Goal: Task Accomplishment & Management: Complete application form

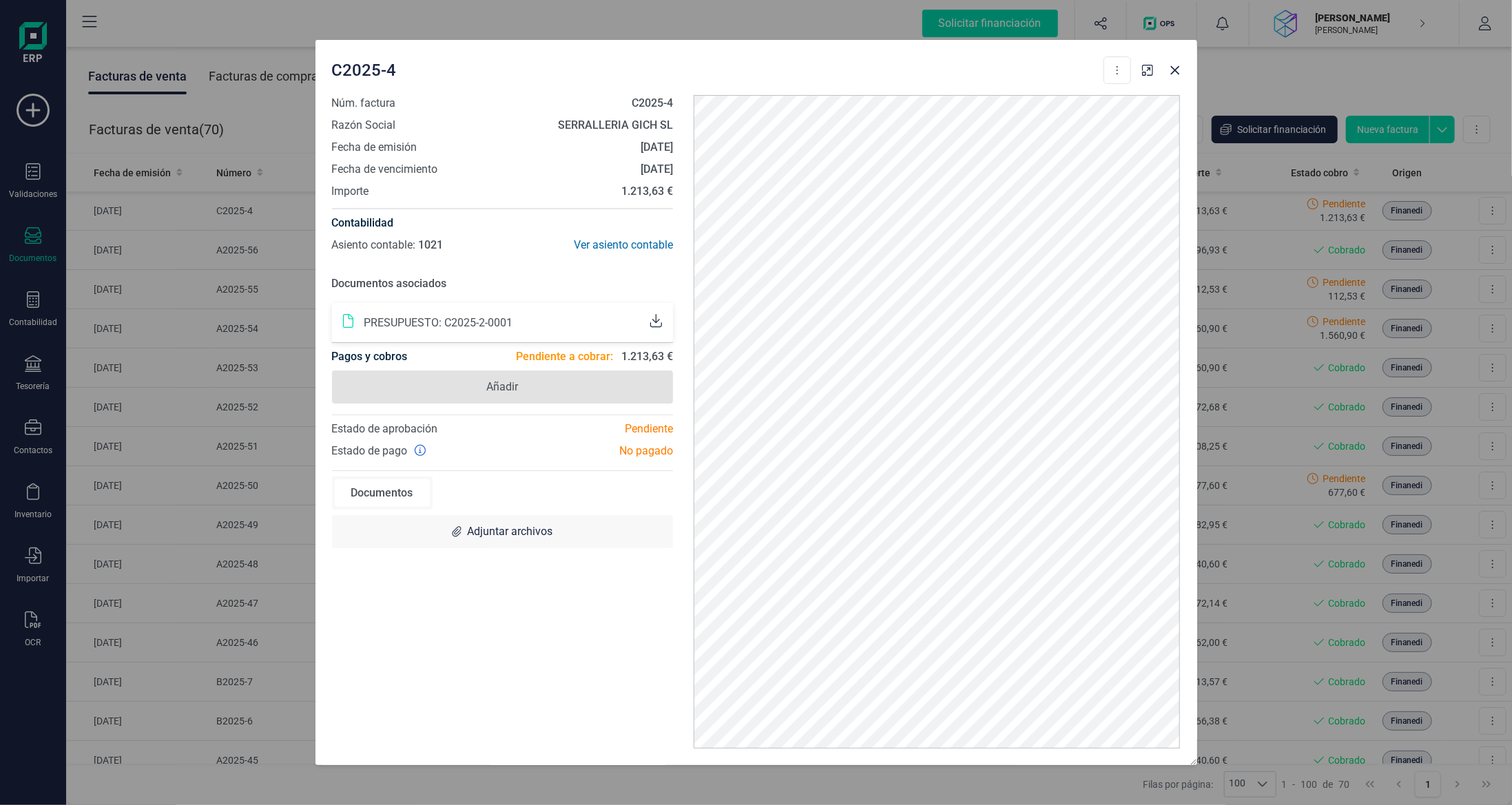
click at [541, 377] on span "Añadir" at bounding box center [502, 387] width 342 height 33
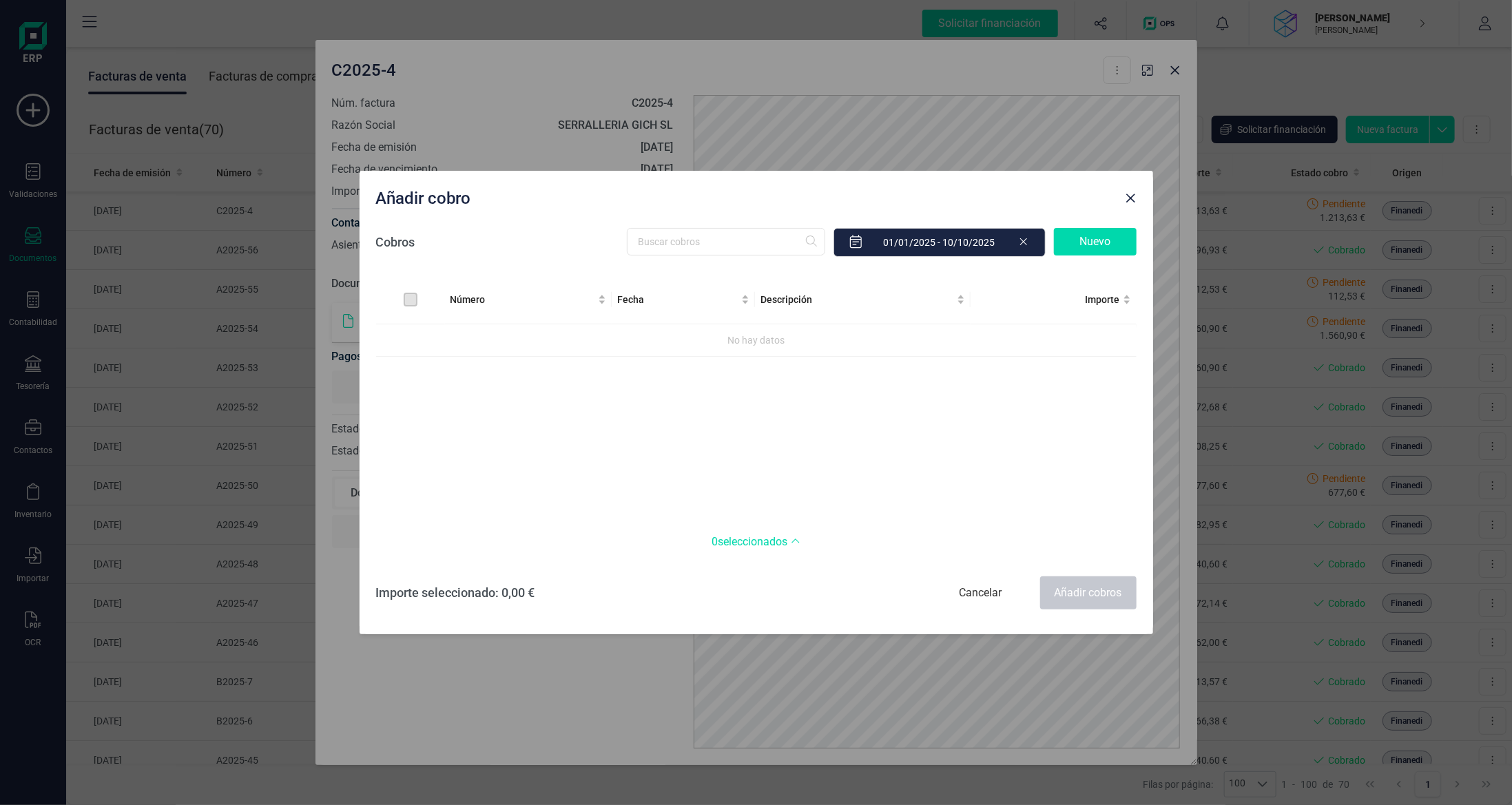
click at [1085, 242] on div "Nuevo" at bounding box center [1095, 242] width 82 height 27
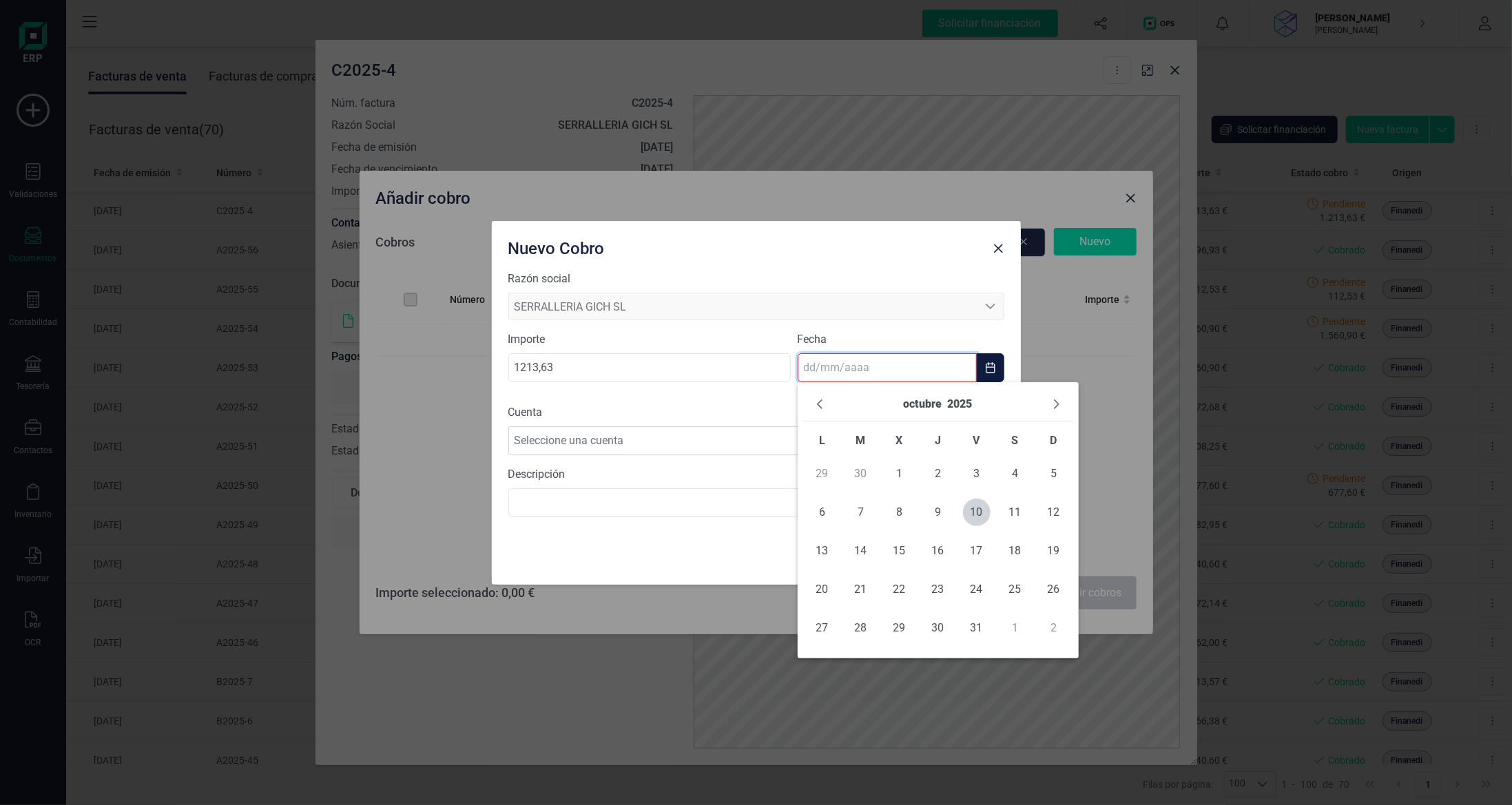
click at [819, 387] on body "Solicitar financiación Validaciones Documentos Documentos Presupuestos Pedidos …" at bounding box center [756, 402] width 1512 height 805
click at [969, 520] on span "10" at bounding box center [976, 513] width 27 height 27
type input "[DATE]"
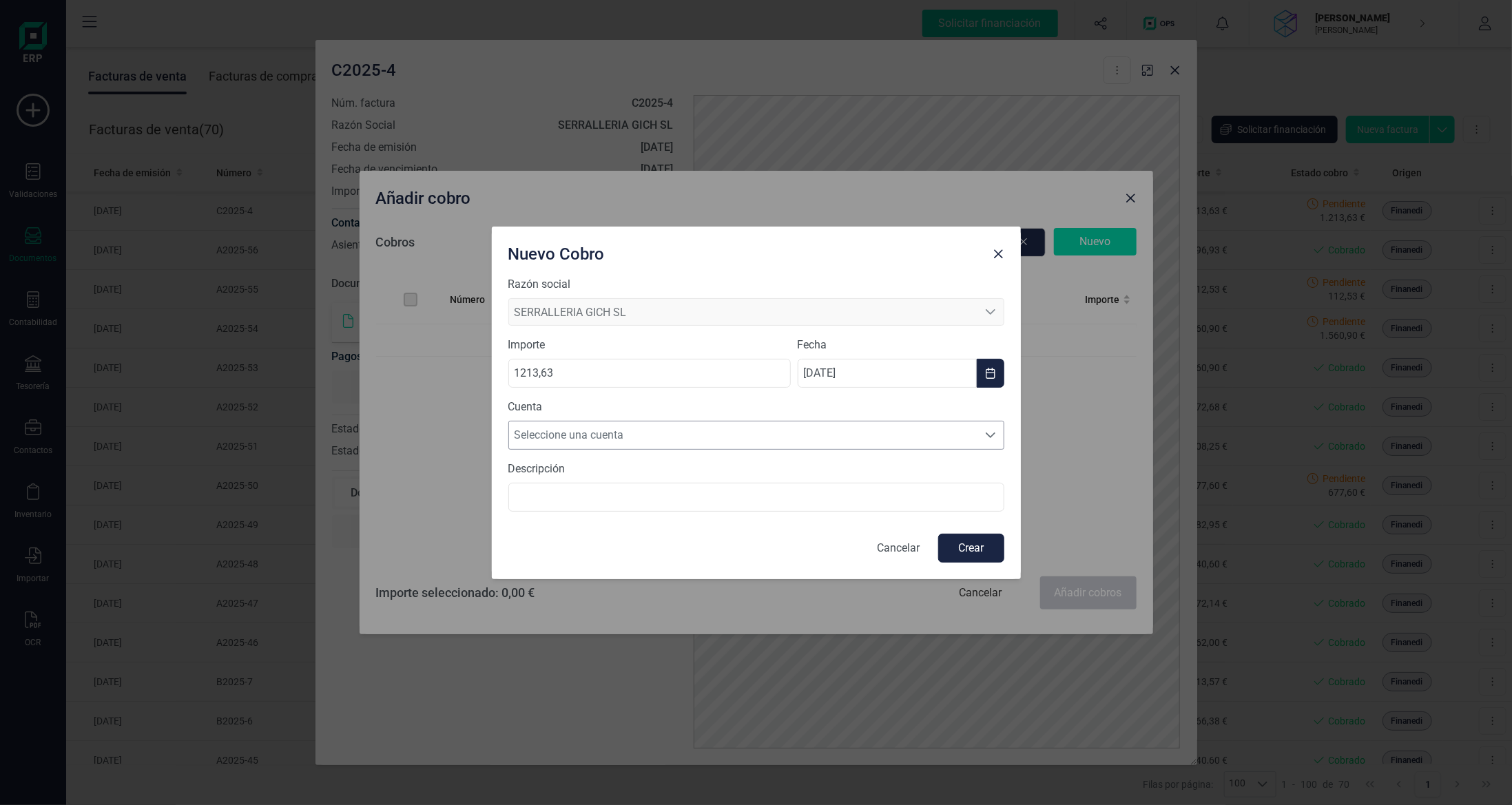
click at [799, 439] on span "Seleccione una cuenta" at bounding box center [743, 436] width 468 height 27
click at [777, 476] on li "[FINANCIAL_ID]" at bounding box center [756, 468] width 496 height 27
click at [964, 551] on button "Crear" at bounding box center [970, 549] width 66 height 29
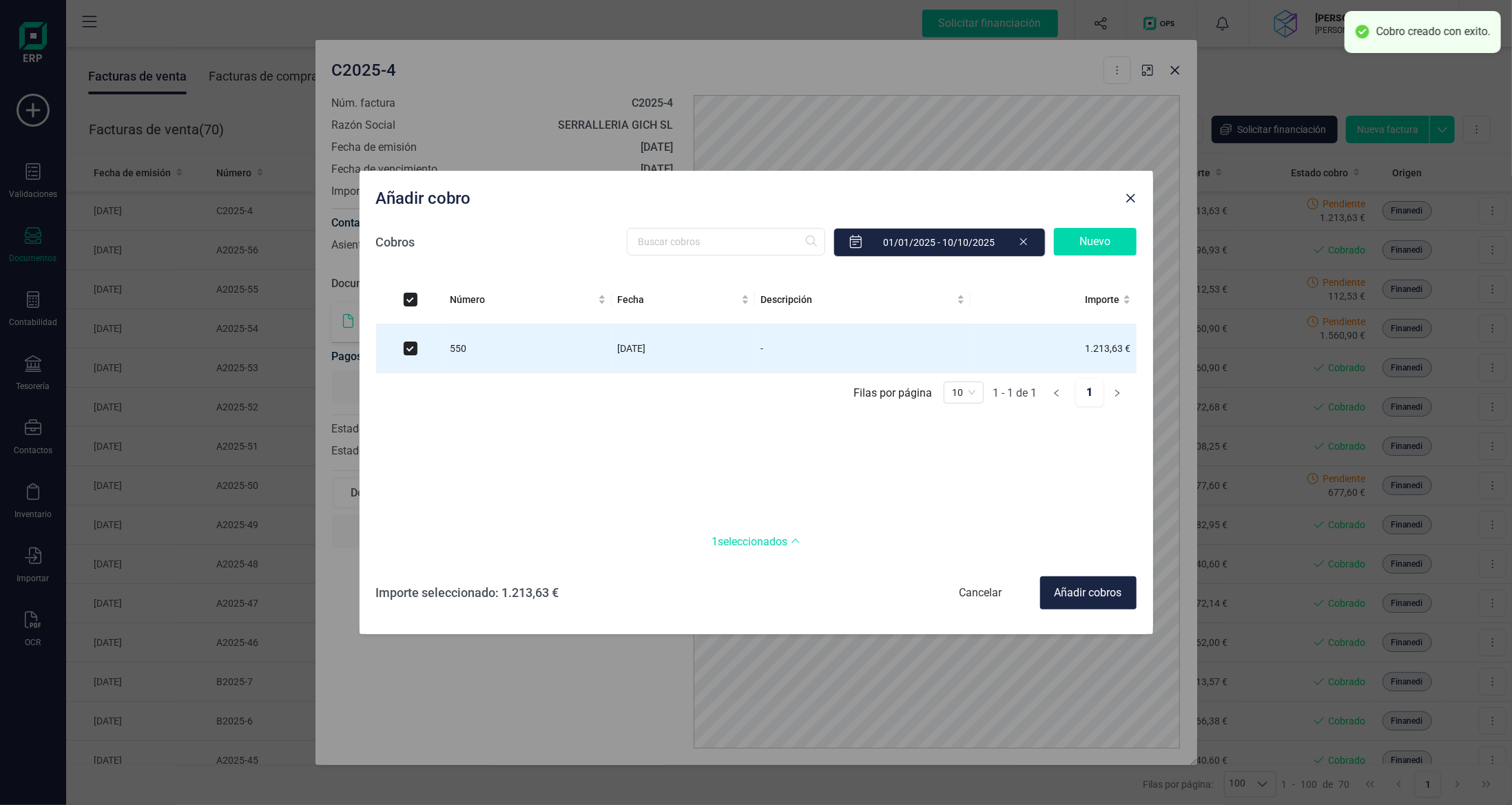
click at [1092, 590] on div "Añadir cobros" at bounding box center [1088, 593] width 96 height 33
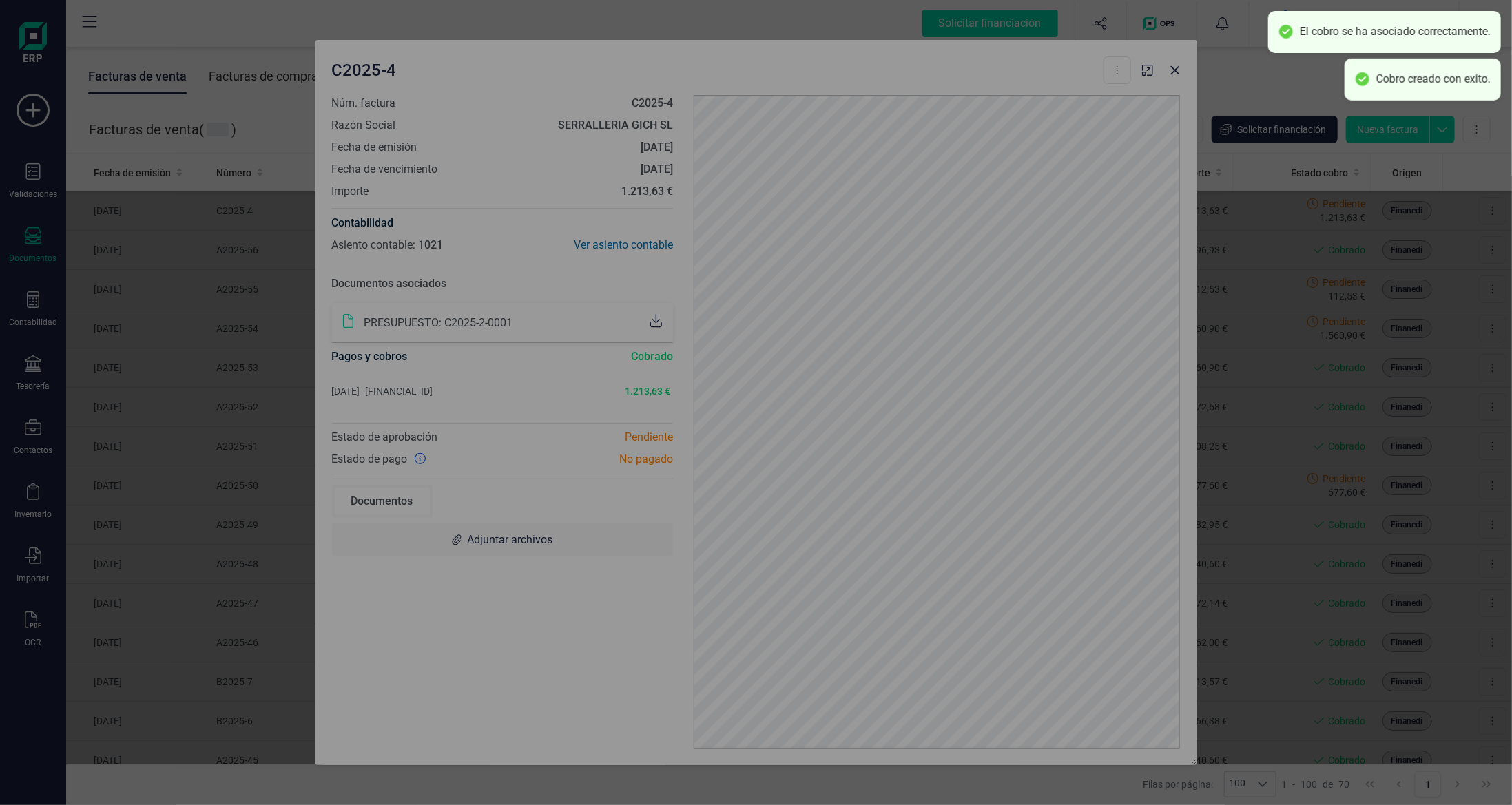
checkbox input "false"
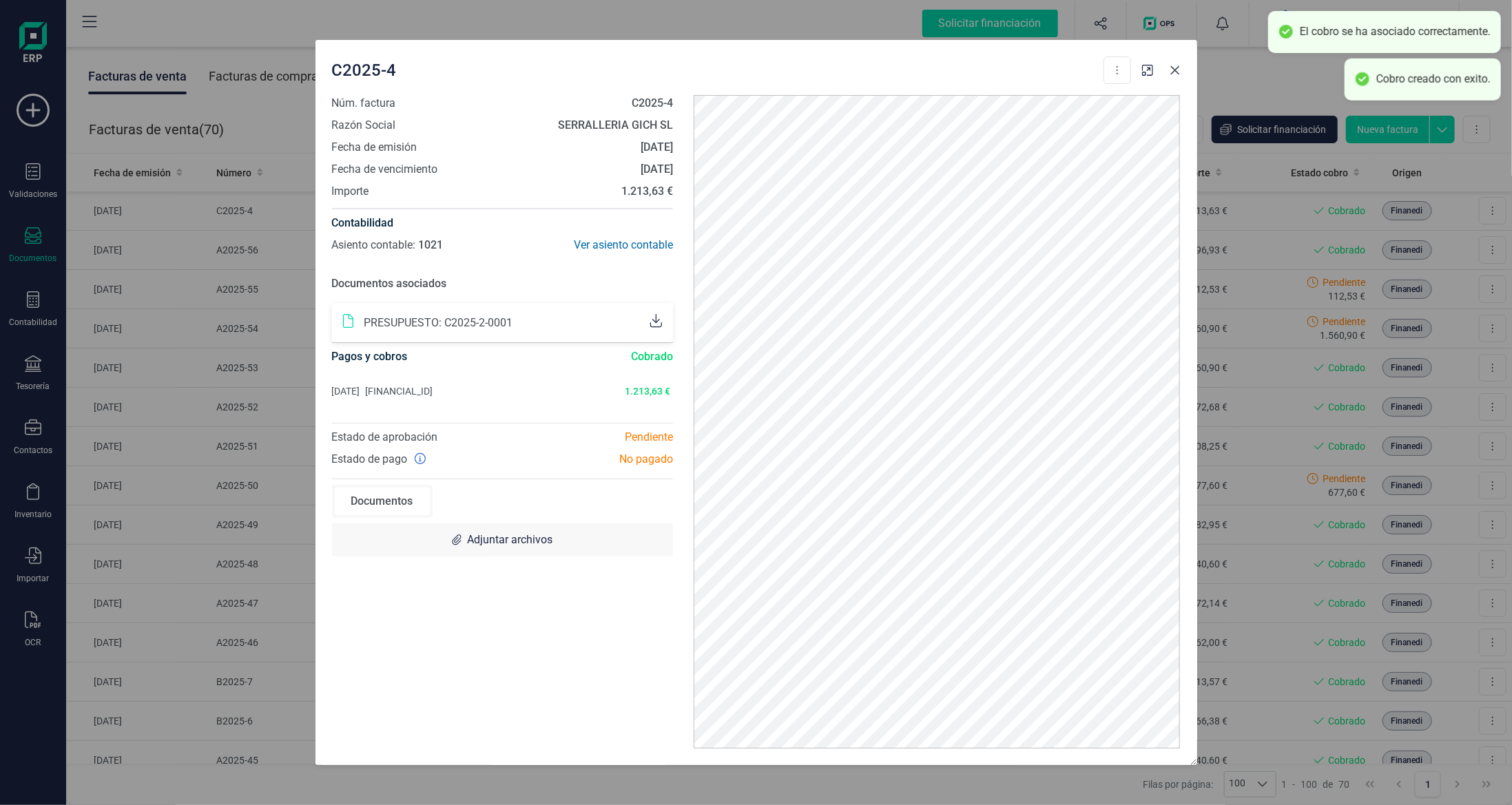
click at [1172, 69] on icon "Close" at bounding box center [1174, 70] width 11 height 11
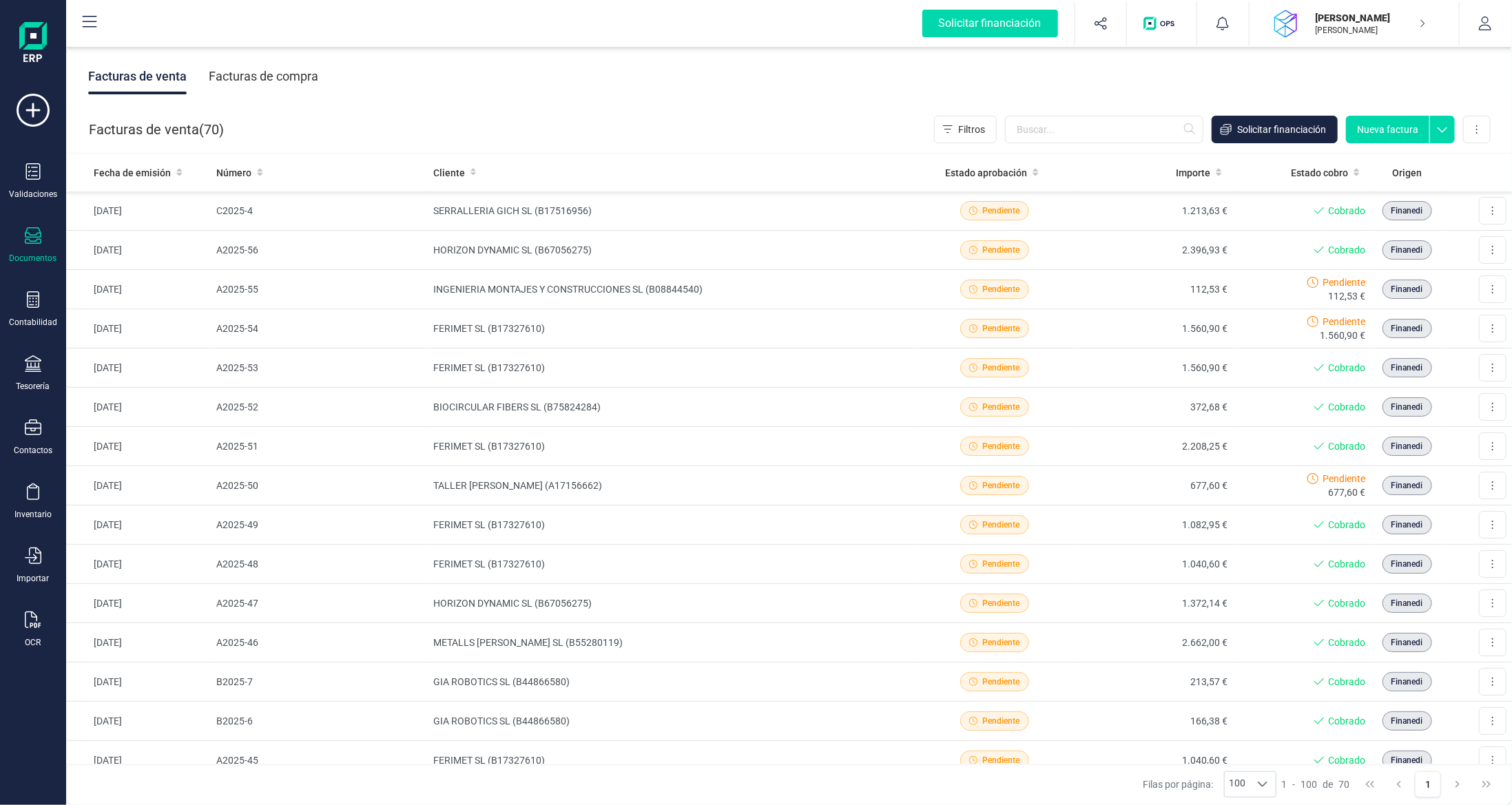
click at [35, 242] on icon at bounding box center [33, 235] width 16 height 16
click at [131, 192] on span "Facturas" at bounding box center [141, 197] width 73 height 16
click at [290, 73] on div "Facturas de compra" at bounding box center [263, 76] width 110 height 36
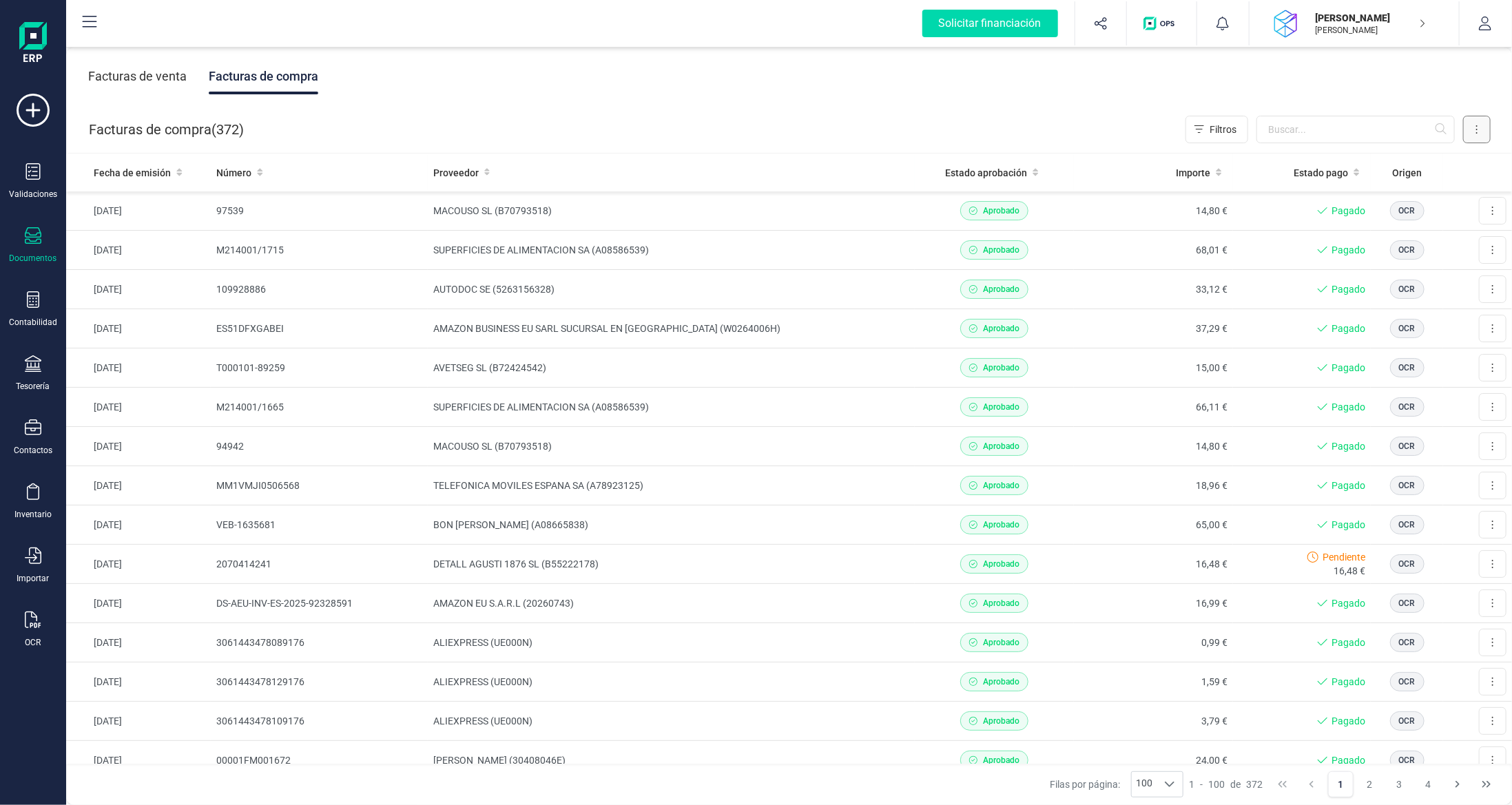
click at [1483, 129] on button at bounding box center [1477, 129] width 27 height 27
click at [1372, 245] on span "Escanear (OCR)" at bounding box center [1383, 246] width 69 height 14
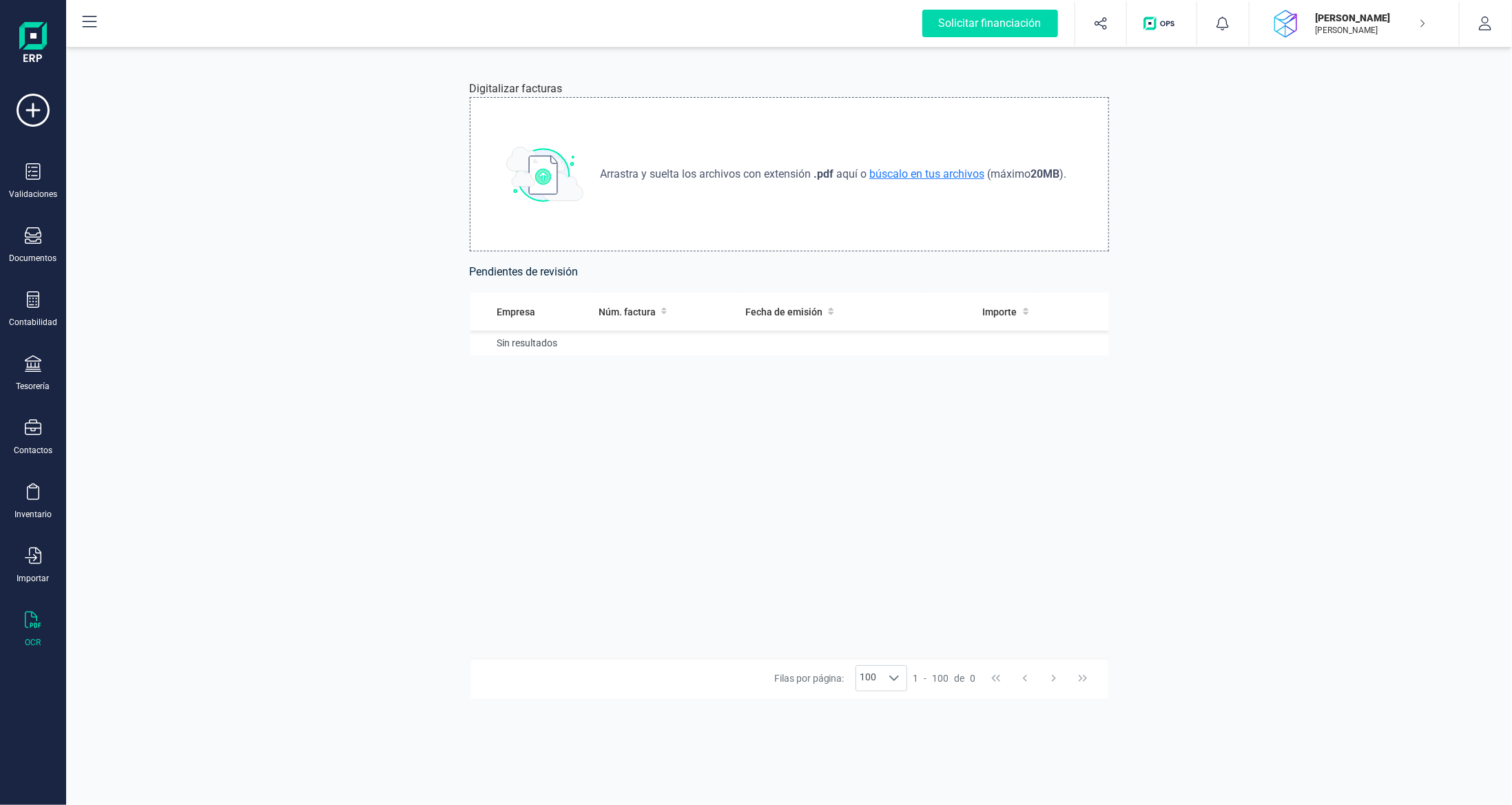
click at [891, 178] on span "búscalo en tus archivos" at bounding box center [927, 173] width 121 height 13
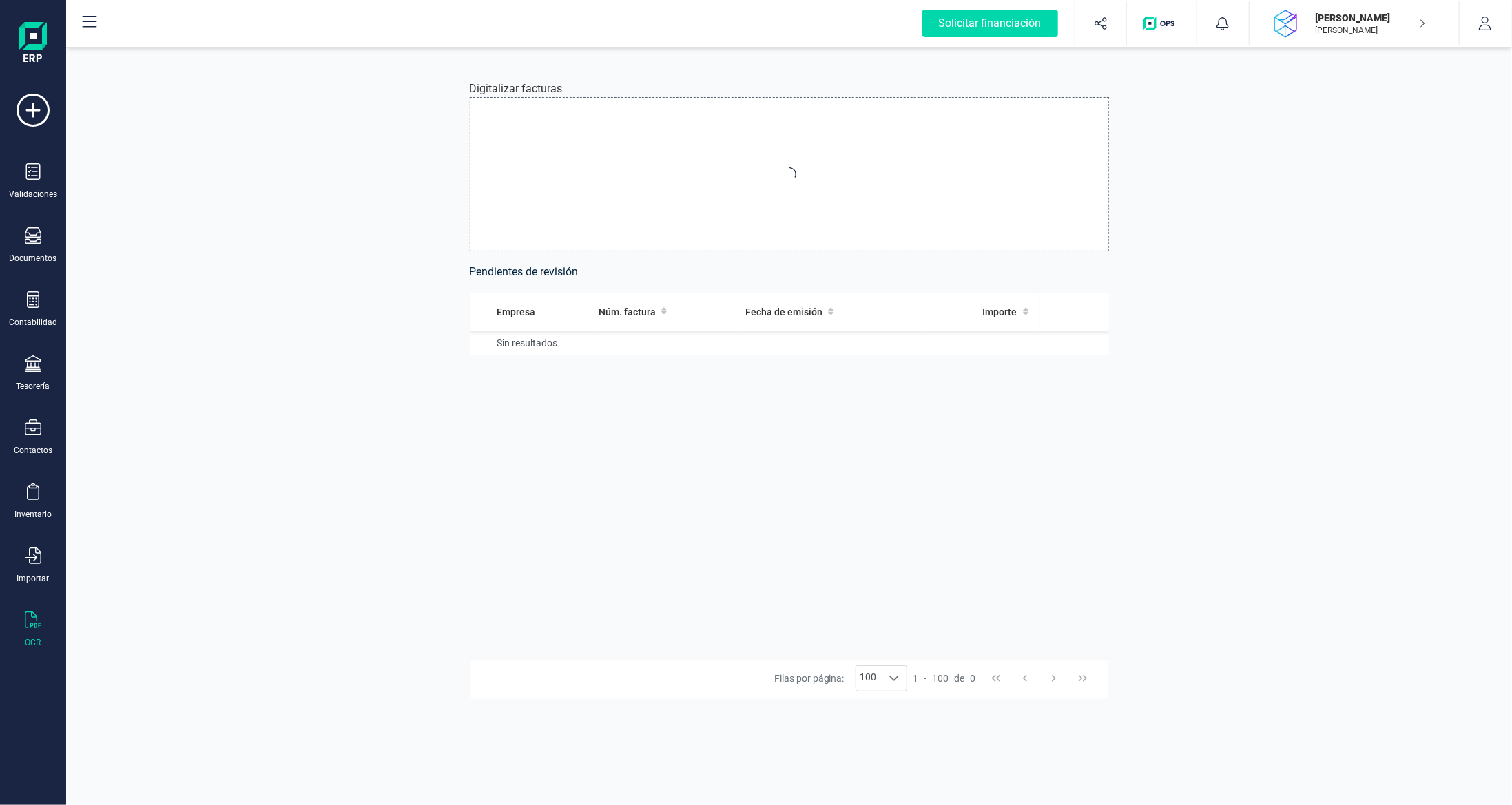
type input "C:\fakepath\IMG.pdf"
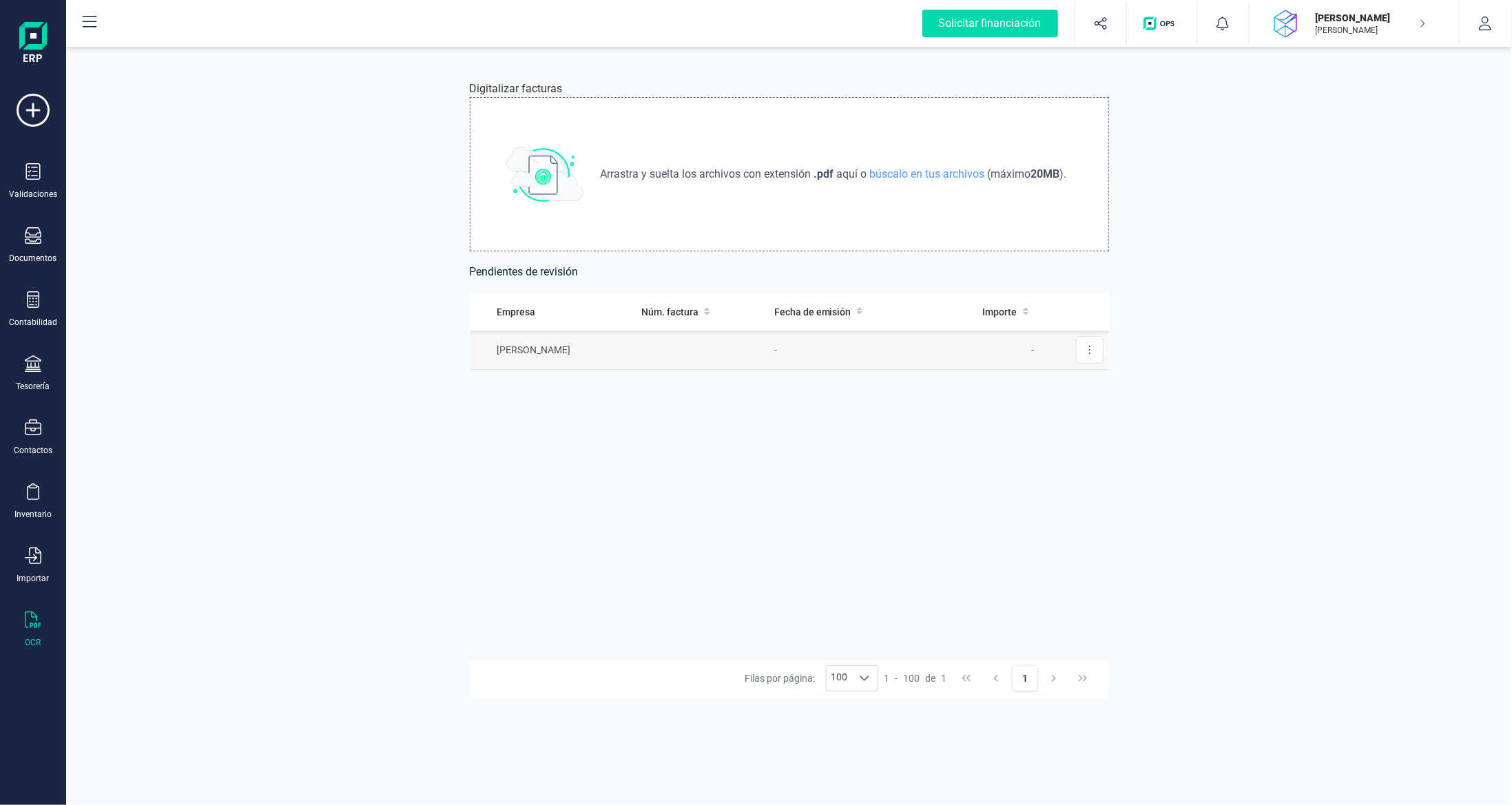
click at [659, 352] on td at bounding box center [702, 351] width 133 height 39
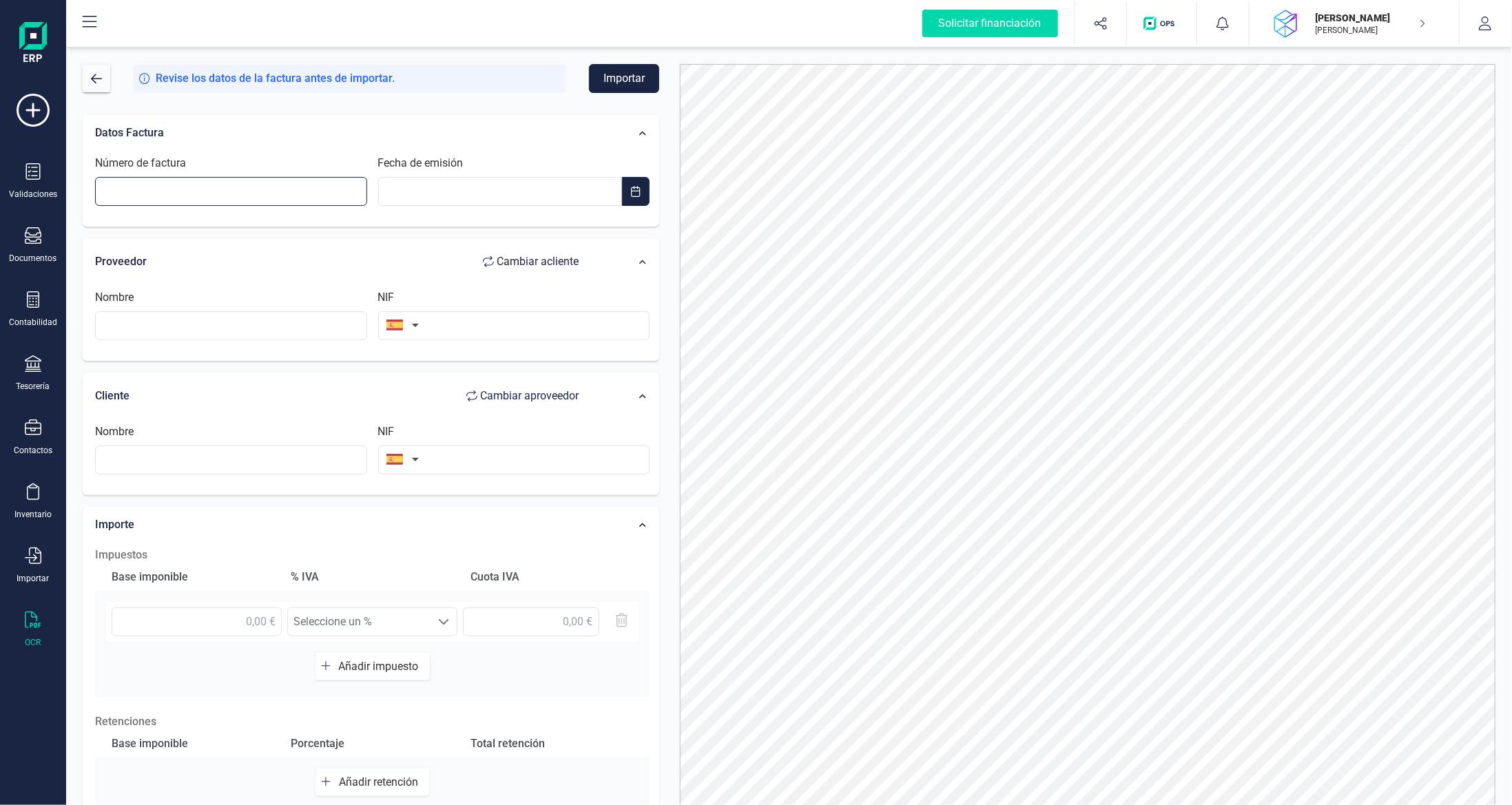
click at [201, 177] on input "Número de factura" at bounding box center [231, 192] width 272 height 29
type input "0100CO08/17311"
click at [543, 171] on div "Fecha de emisión" at bounding box center [514, 180] width 283 height 51
type input "__/__/____"
click at [532, 195] on input "__/__/____" at bounding box center [500, 192] width 244 height 29
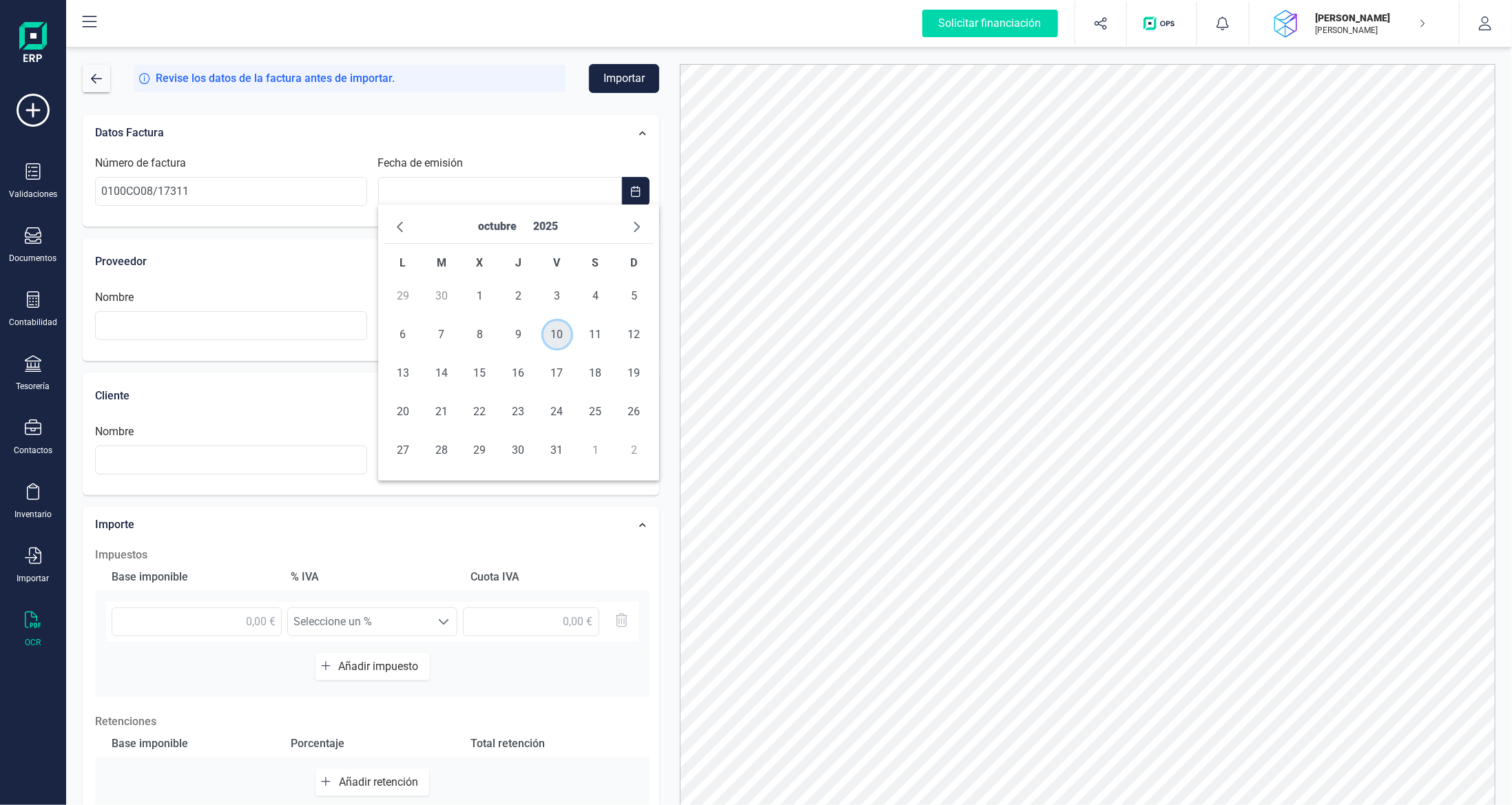
click at [561, 339] on span "10" at bounding box center [557, 334] width 27 height 27
type input "[DATE]"
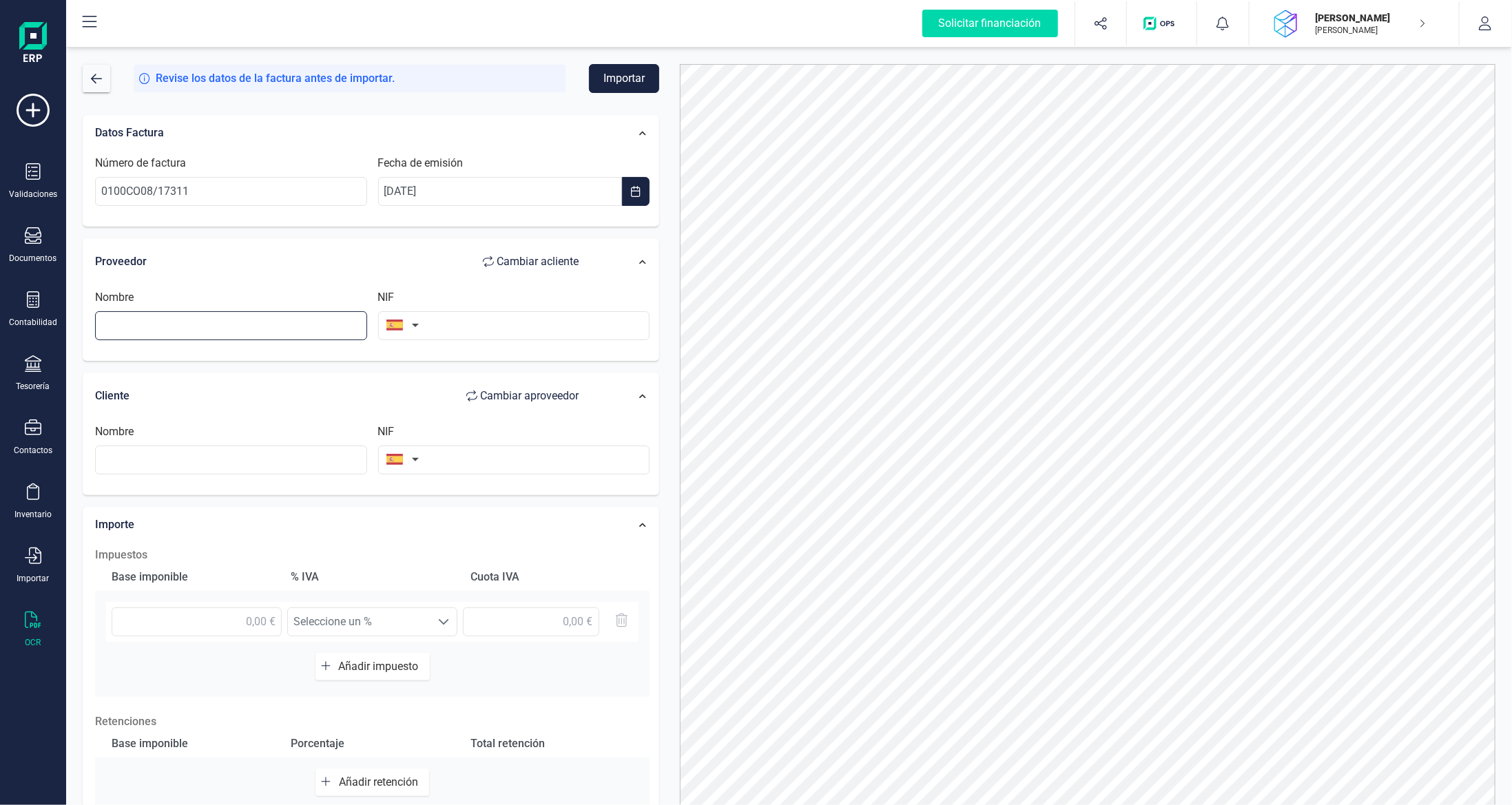
click at [298, 320] on input "text" at bounding box center [231, 326] width 272 height 29
click at [549, 324] on input "text" at bounding box center [513, 326] width 272 height 29
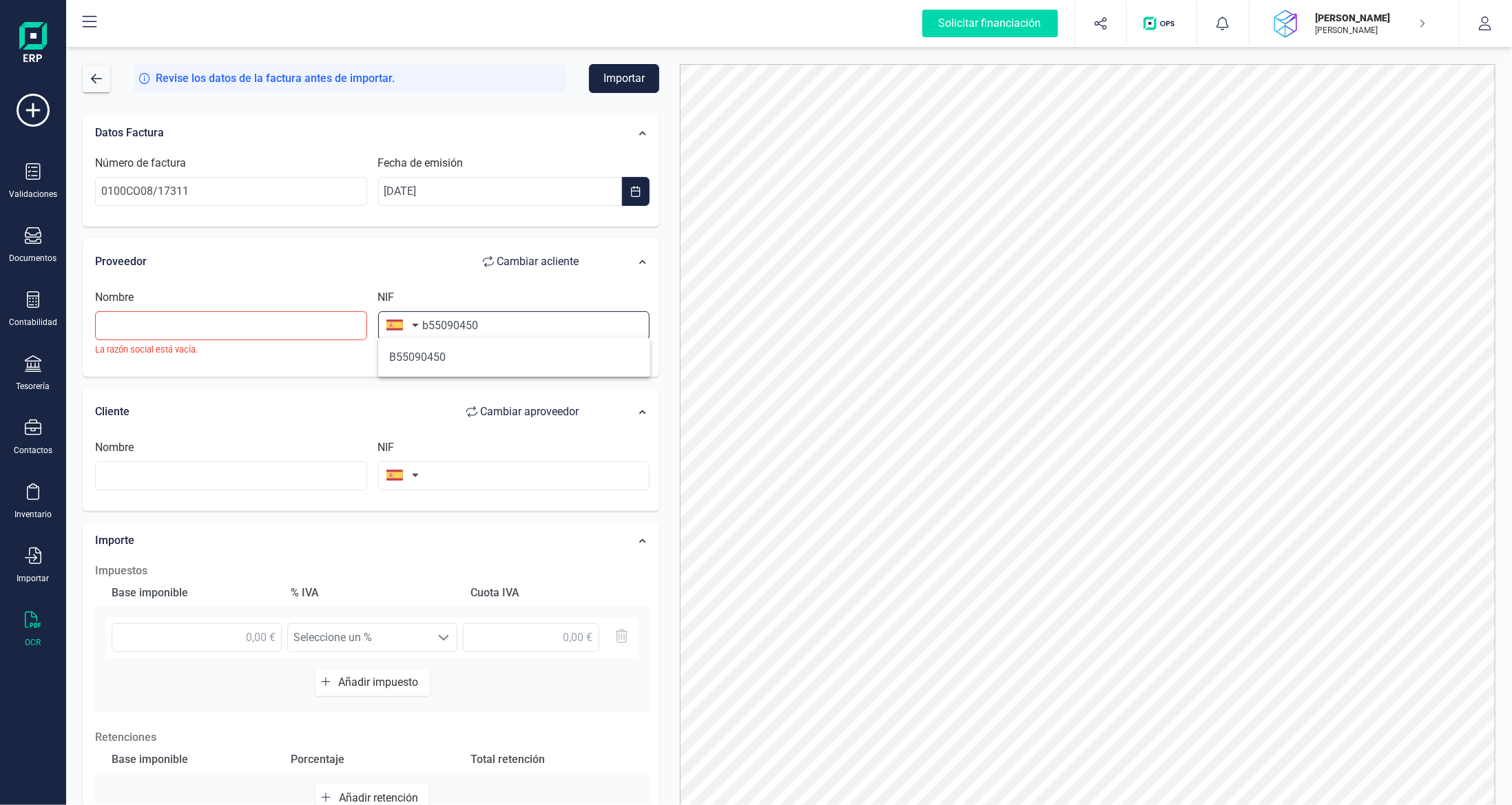
click at [474, 337] on input "b55090450" at bounding box center [513, 326] width 272 height 29
type input "b55090450"
click at [465, 371] on ul "B55090450" at bounding box center [513, 357] width 272 height 39
click at [477, 348] on li "B55090450" at bounding box center [513, 357] width 272 height 27
type input "AD BOSCH RECANVIS SL"
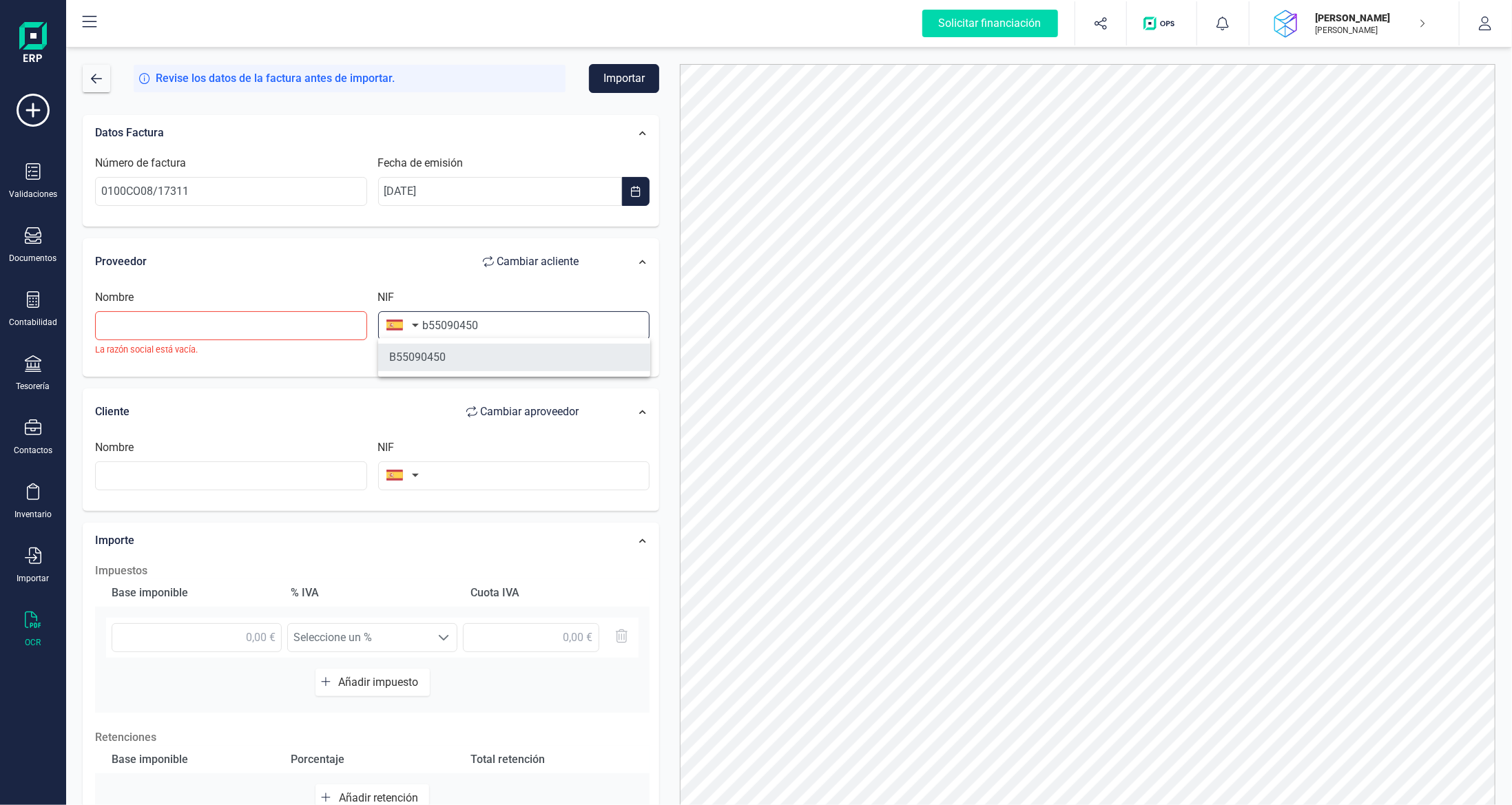
type input "B55090450"
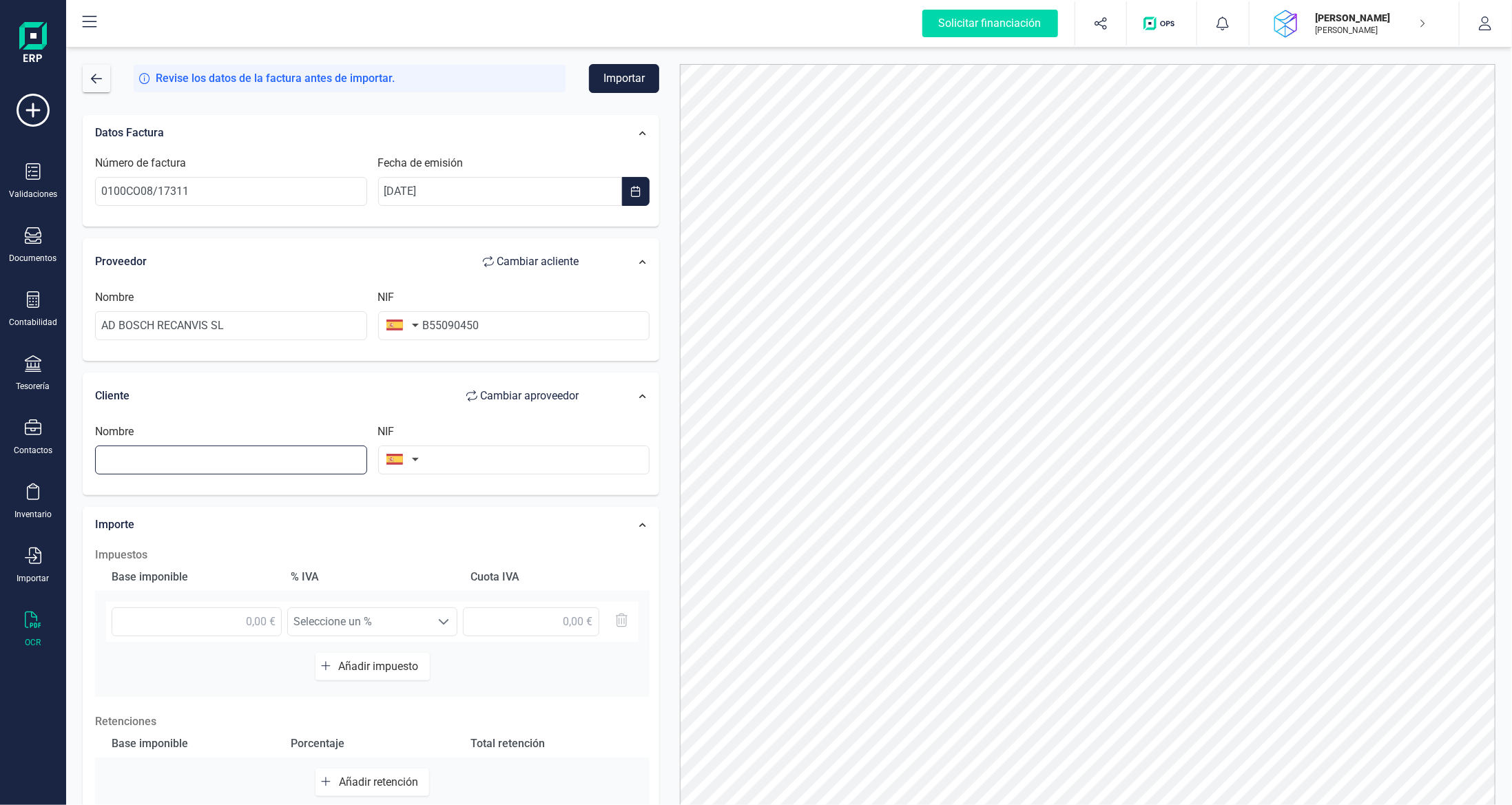
click at [318, 469] on input "text" at bounding box center [231, 460] width 272 height 29
type input "d"
type input "[PERSON_NAME]"
type input "40342114E"
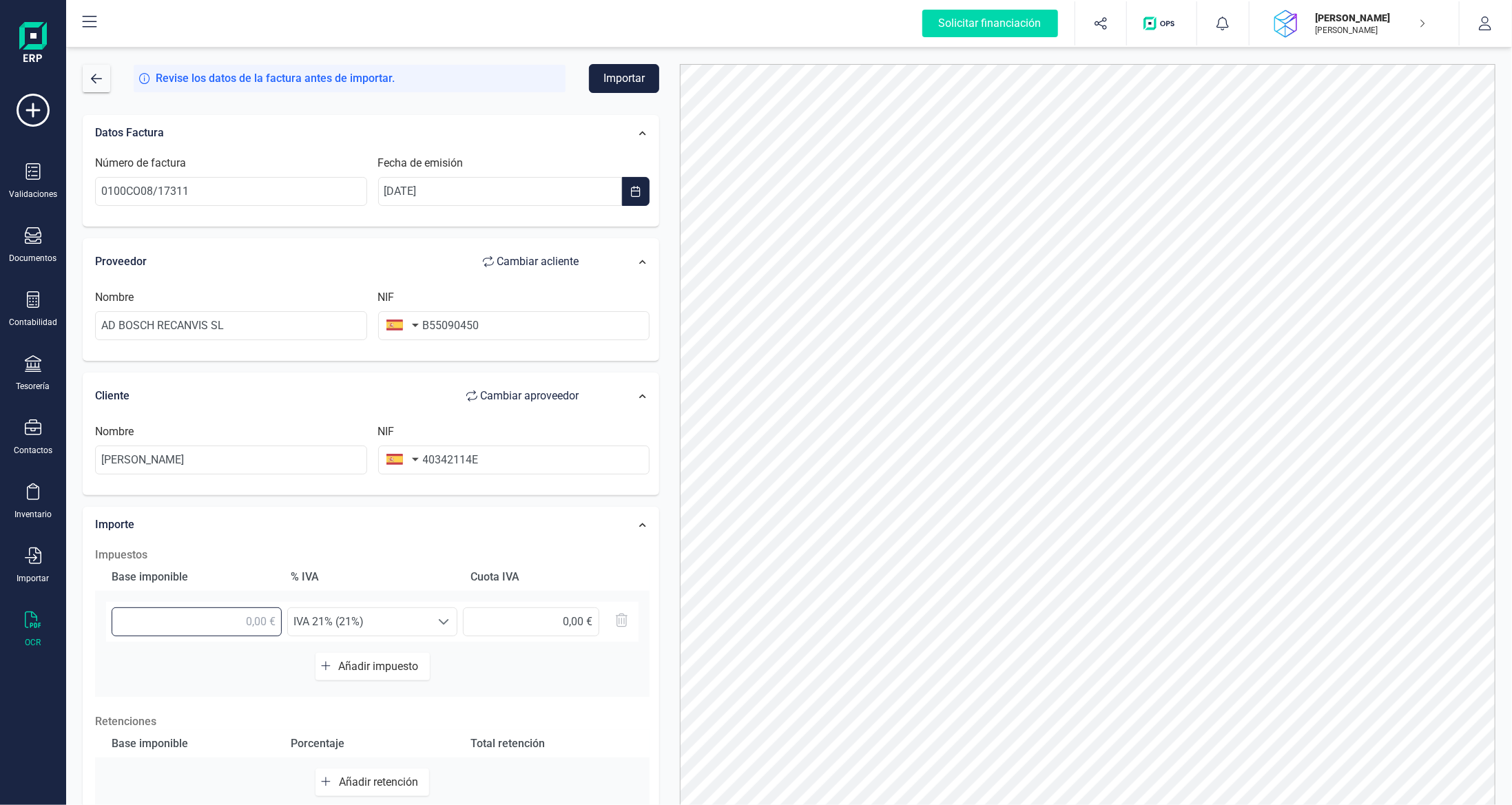
click at [225, 623] on input "text" at bounding box center [196, 622] width 170 height 29
type input "70,41 €"
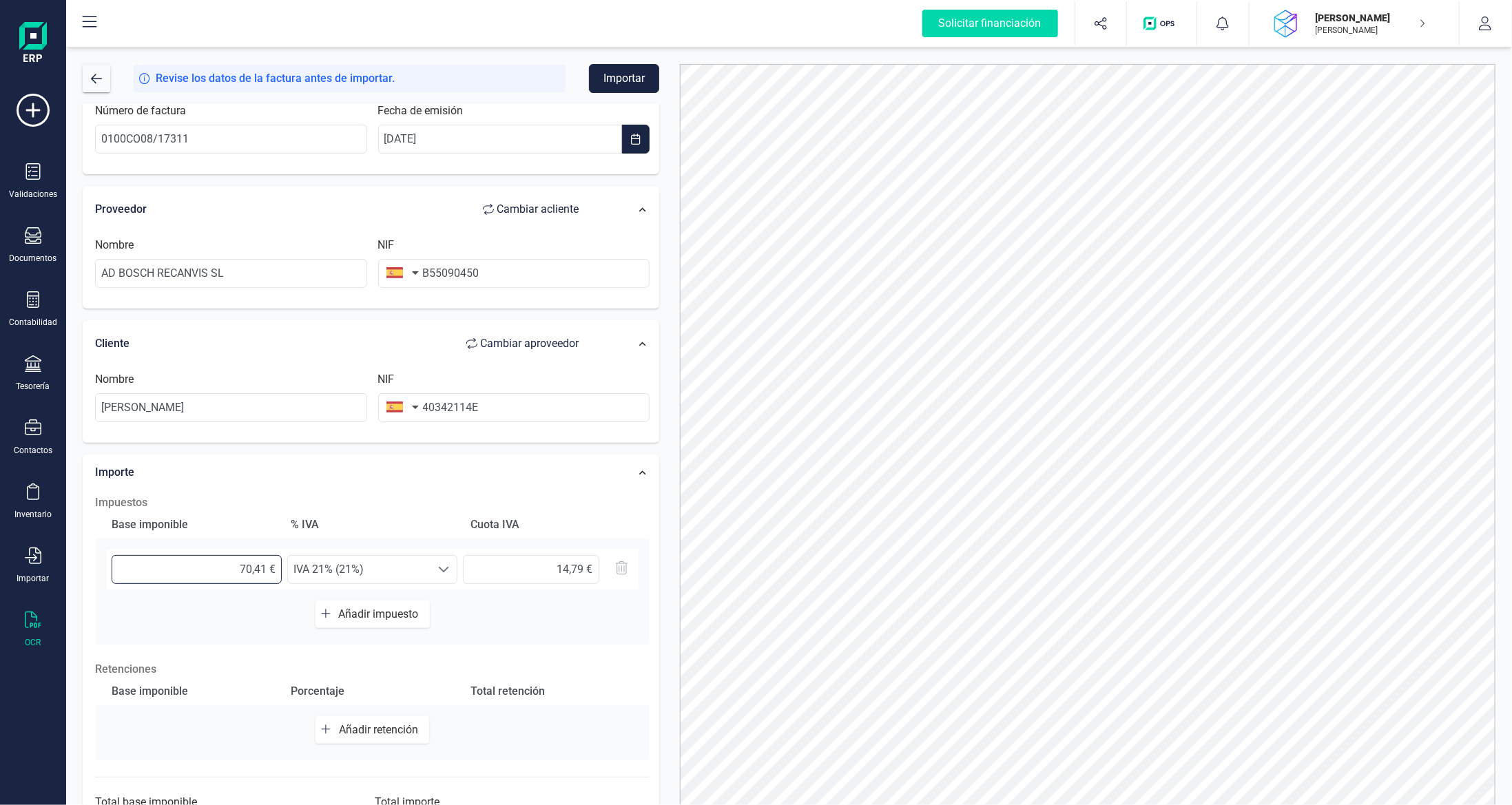
scroll to position [111, 0]
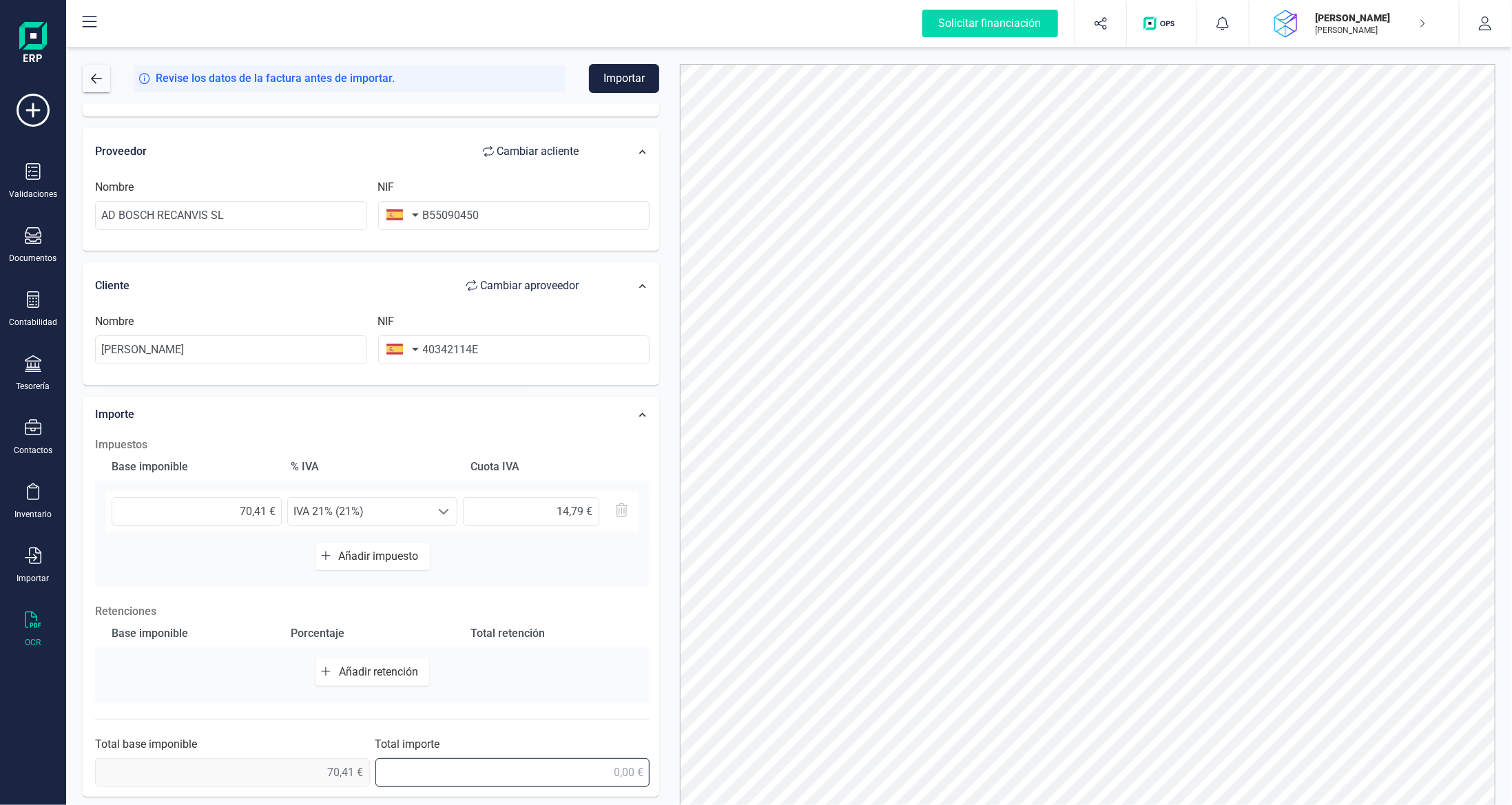
click at [610, 772] on input "text" at bounding box center [513, 773] width 275 height 29
type input "85,20 €"
click at [610, 69] on button "Importar" at bounding box center [624, 79] width 70 height 29
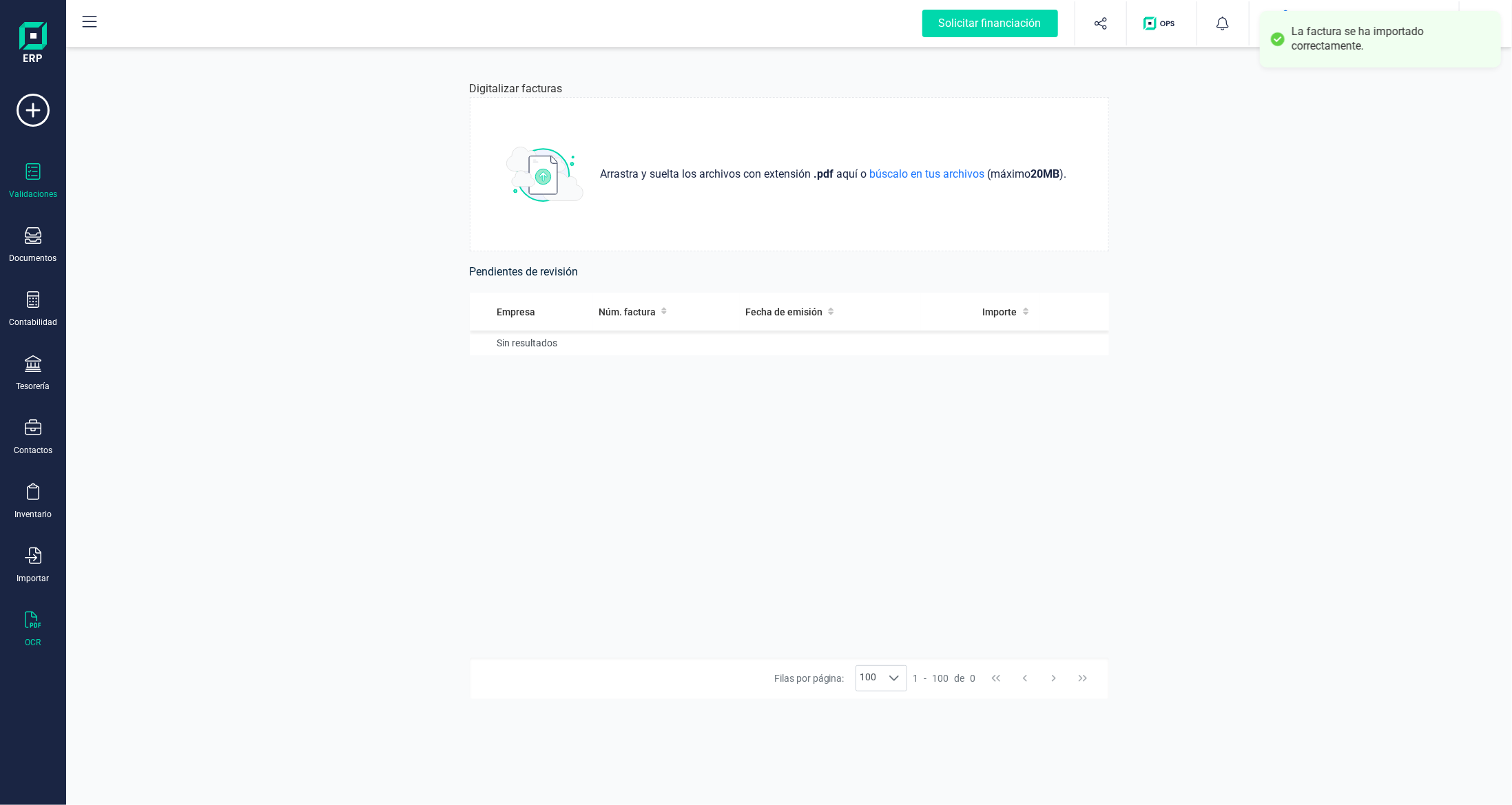
click at [40, 182] on div "Validaciones" at bounding box center [33, 181] width 55 height 37
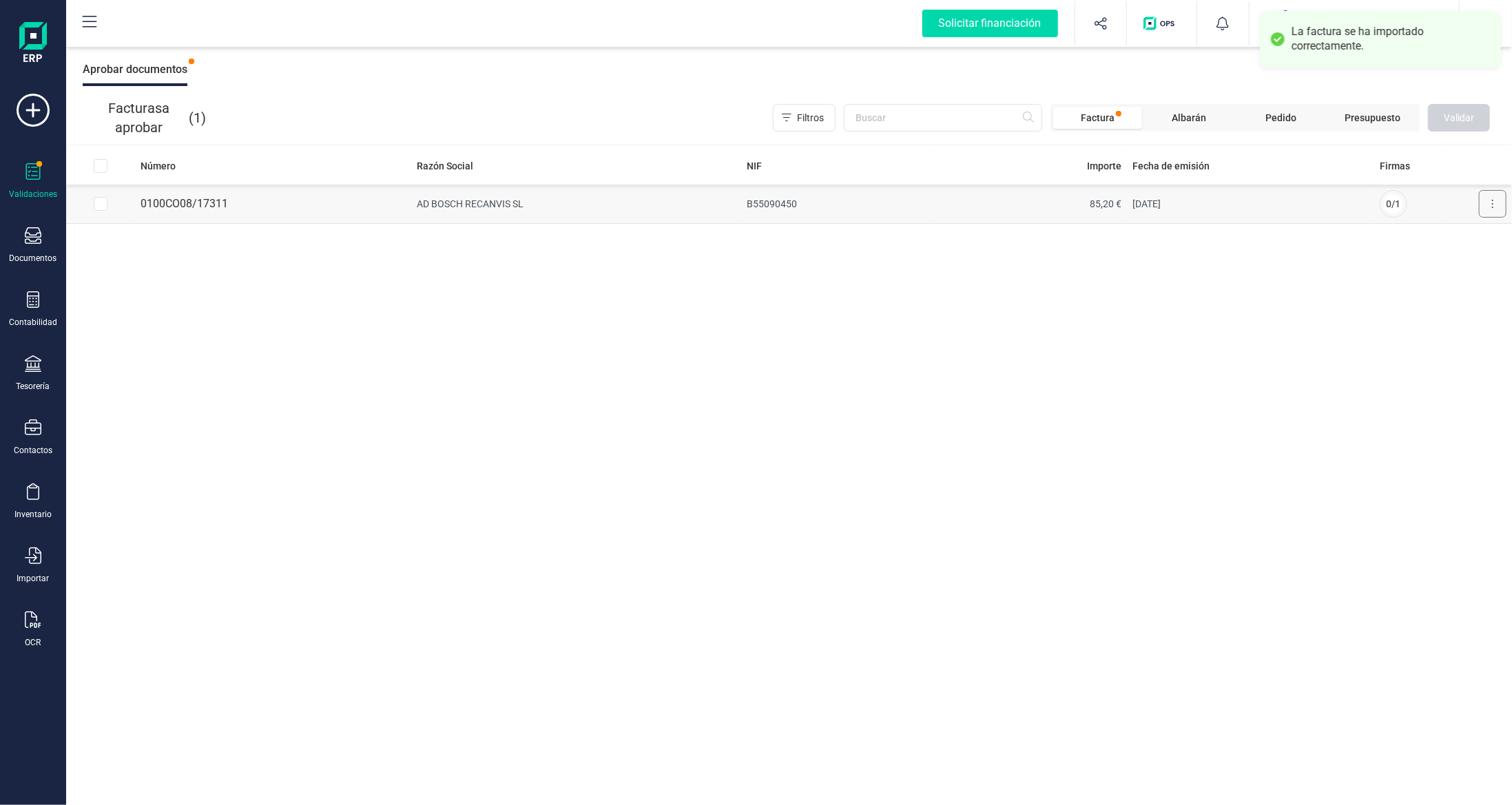
click at [1494, 206] on button at bounding box center [1492, 204] width 27 height 27
click at [1155, 338] on div "Número Razón Social NIF Importe Fecha de emisión Firmas 0100CO08/17311 AD BOSCH…" at bounding box center [789, 476] width 1446 height 659
click at [100, 207] on input "Row Selected 8351ffd0-13ef-4e71-9789-c761fadd1ed4" at bounding box center [100, 204] width 14 height 14
checkbox input "true"
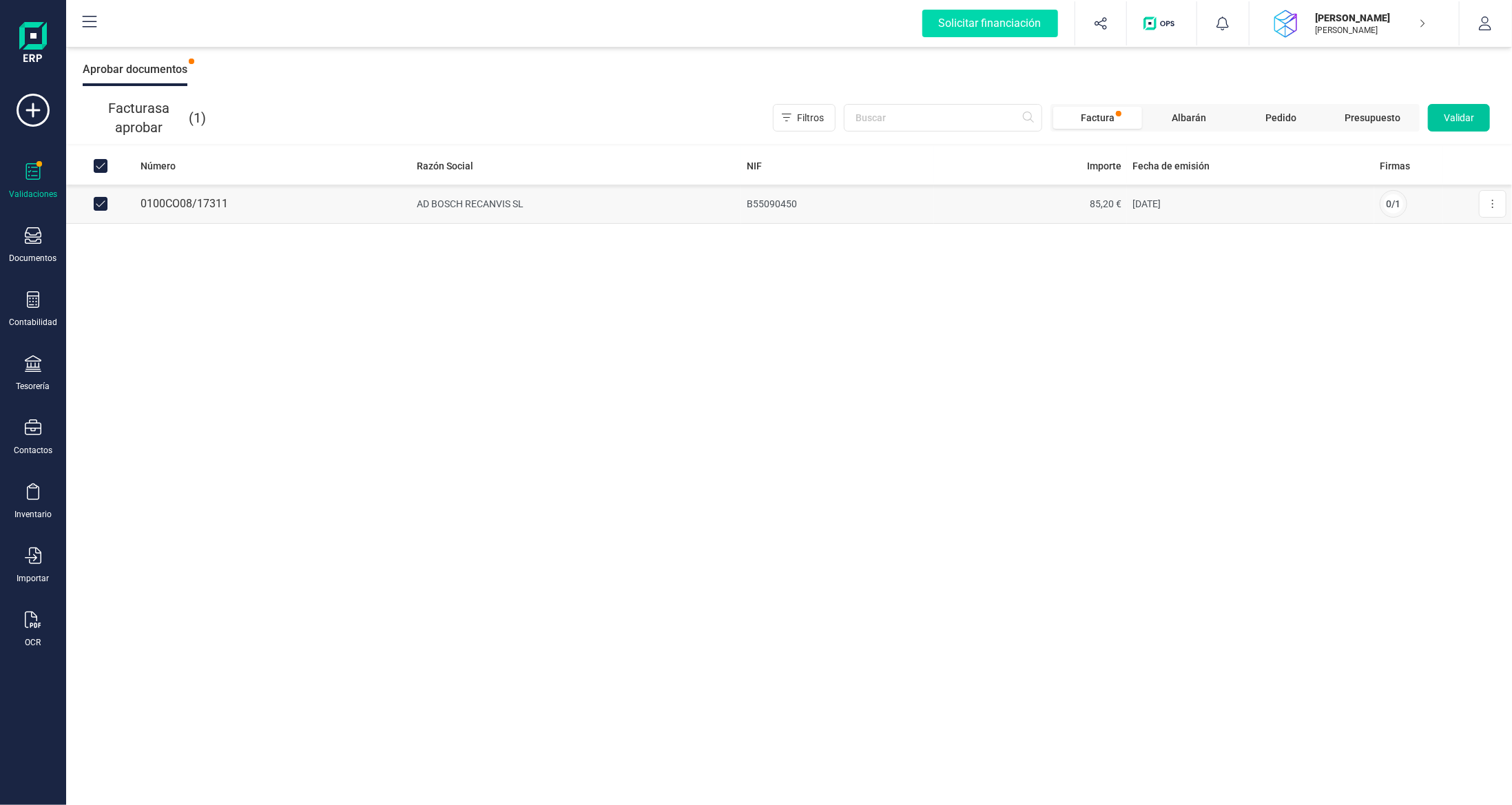
click at [1457, 111] on span "Validar" at bounding box center [1458, 117] width 30 height 14
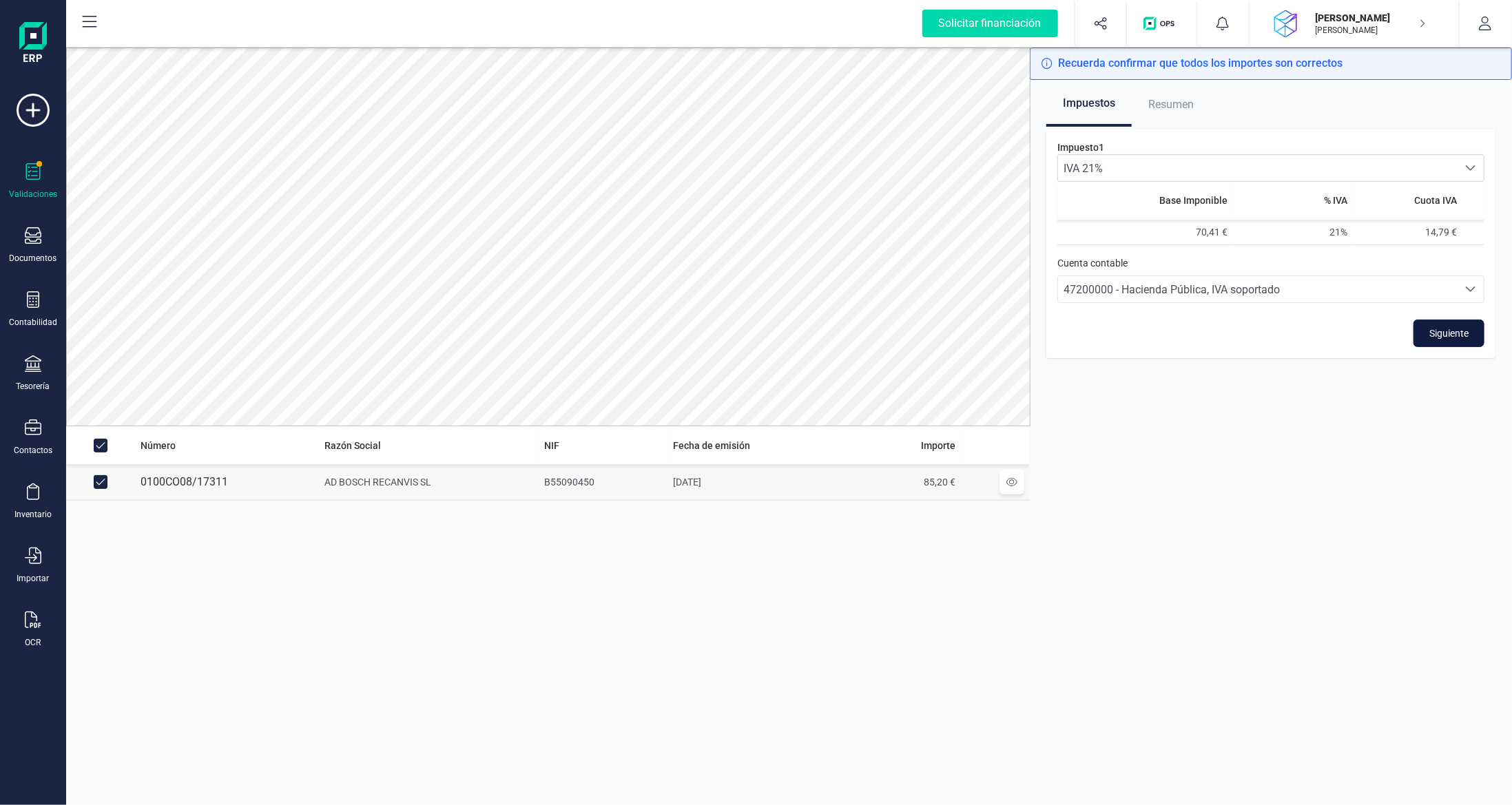
click at [1461, 333] on span "Siguiente" at bounding box center [1449, 333] width 39 height 14
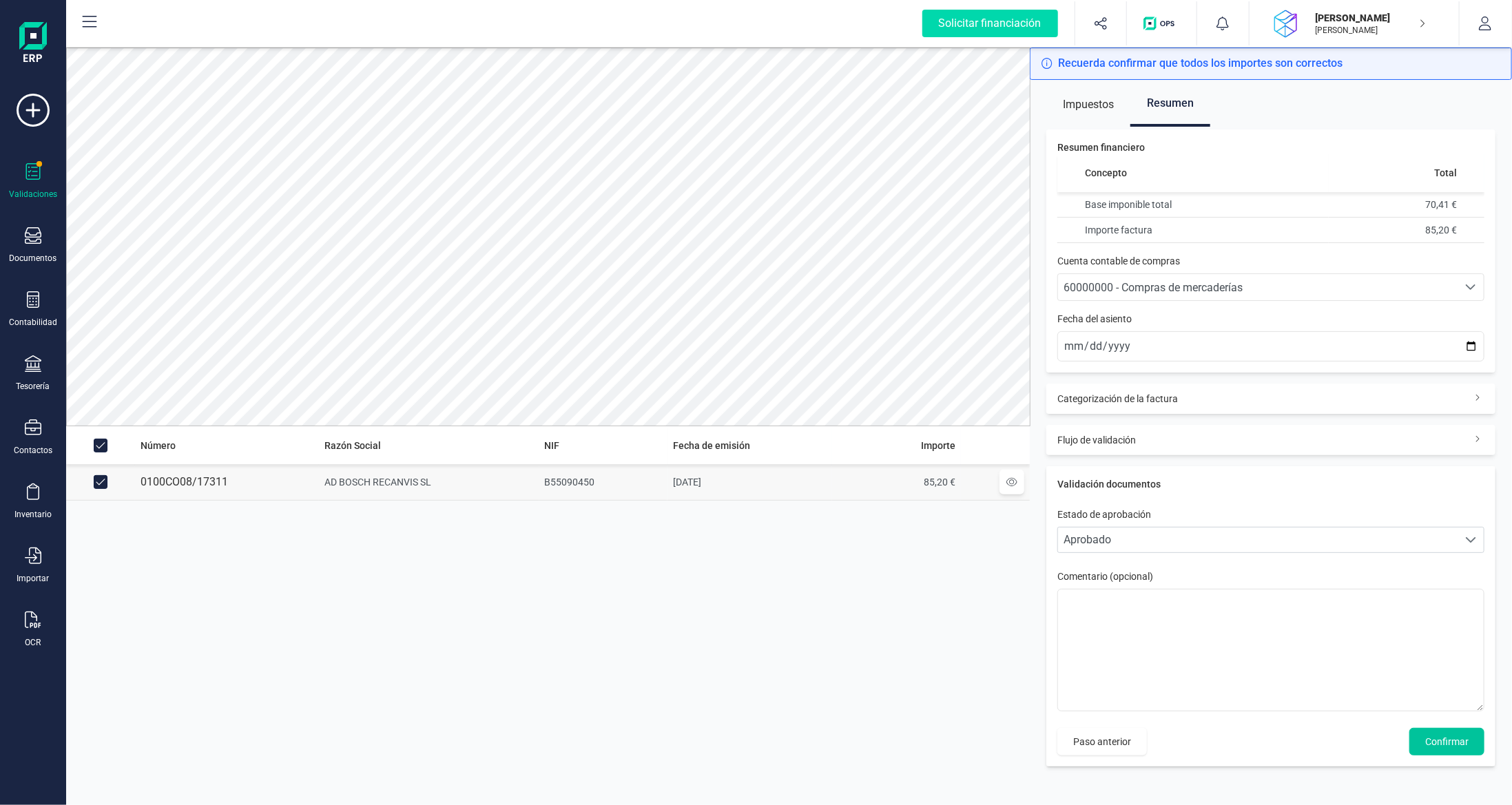
click at [1442, 742] on span "Confirmar" at bounding box center [1447, 742] width 44 height 14
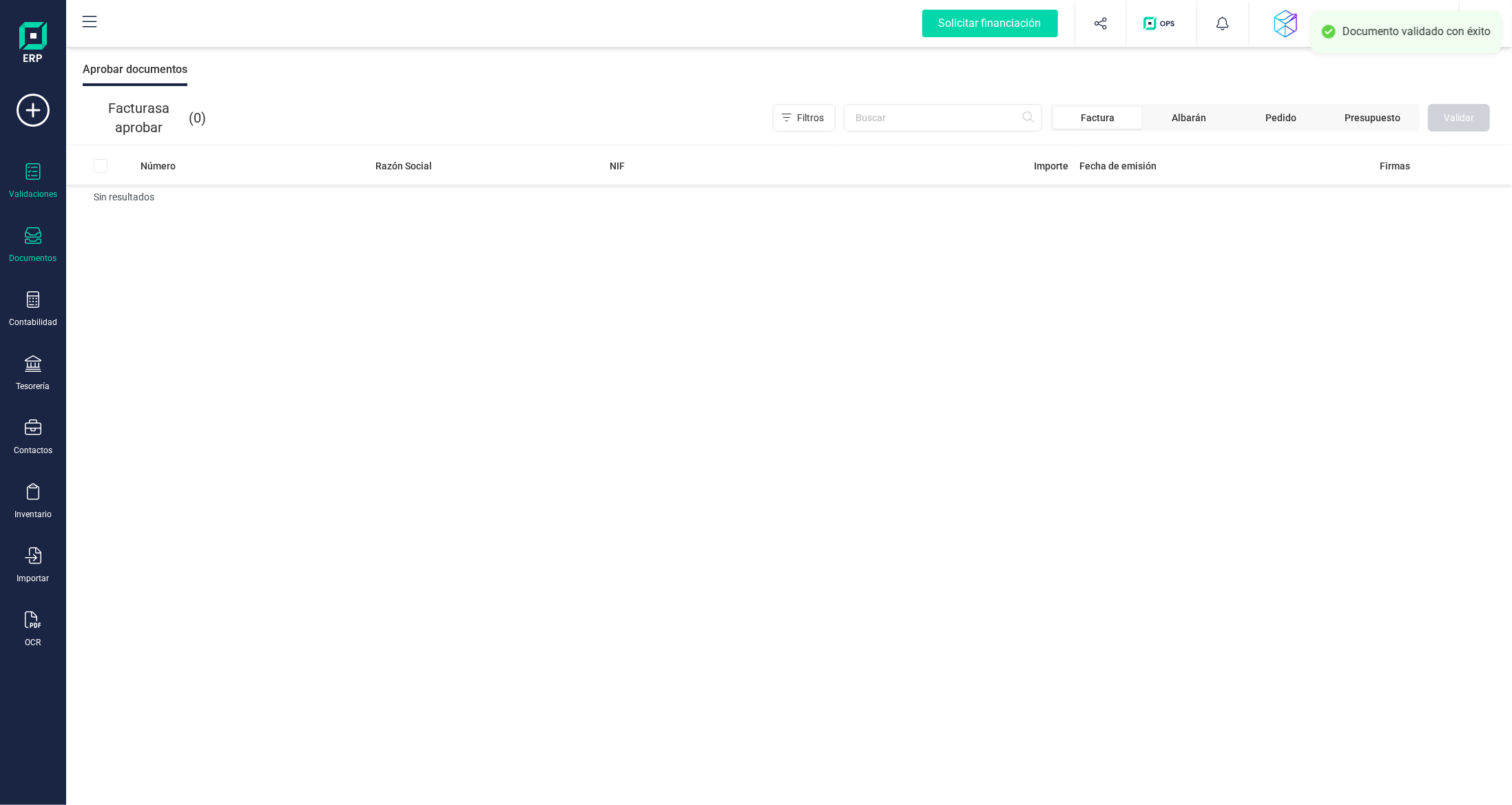
click at [33, 250] on div "Documentos" at bounding box center [33, 245] width 55 height 37
click at [165, 230] on span "Facturas proforma" at bounding box center [167, 227] width 121 height 16
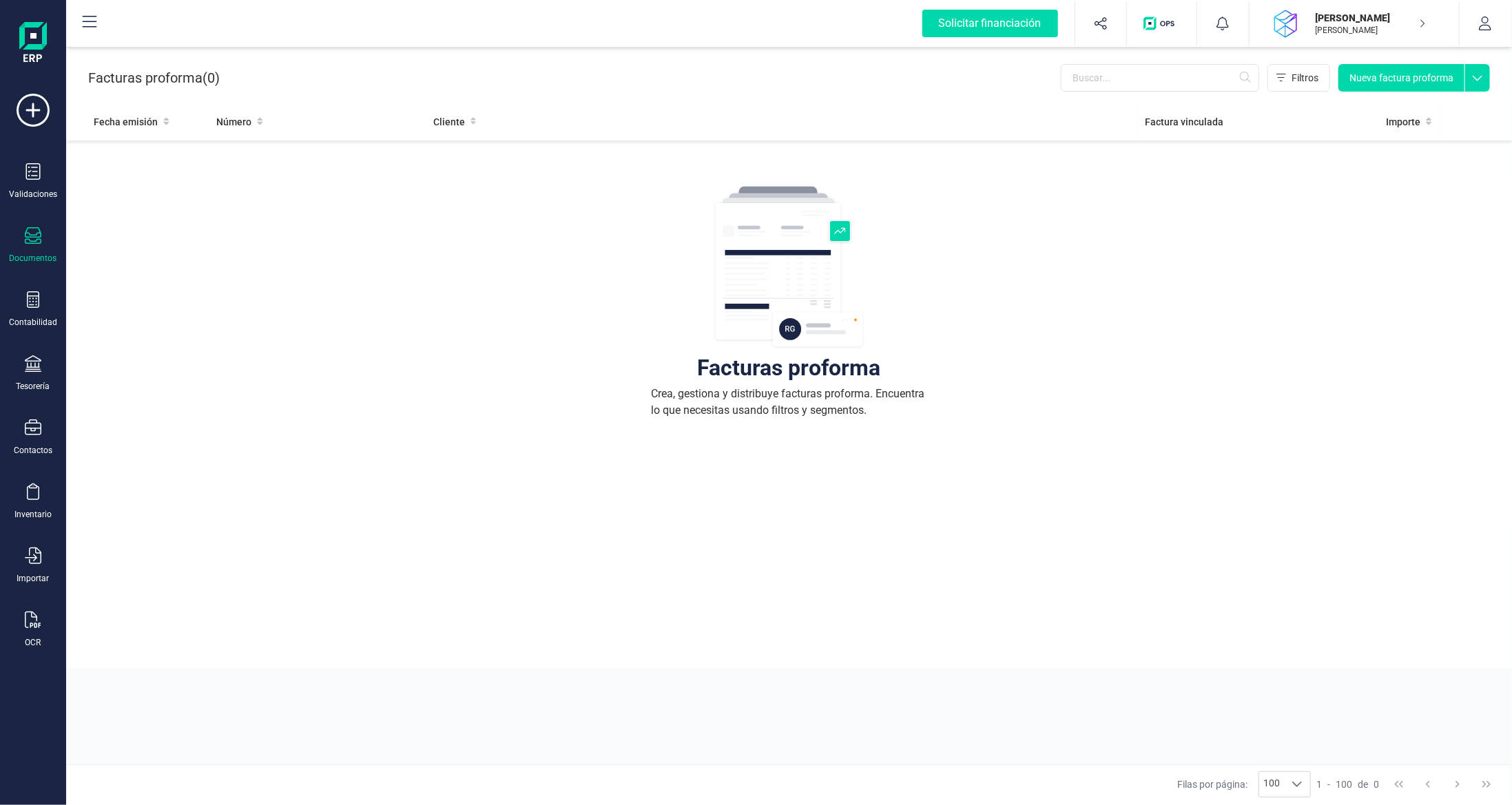
click at [25, 246] on div "Documentos" at bounding box center [33, 245] width 55 height 37
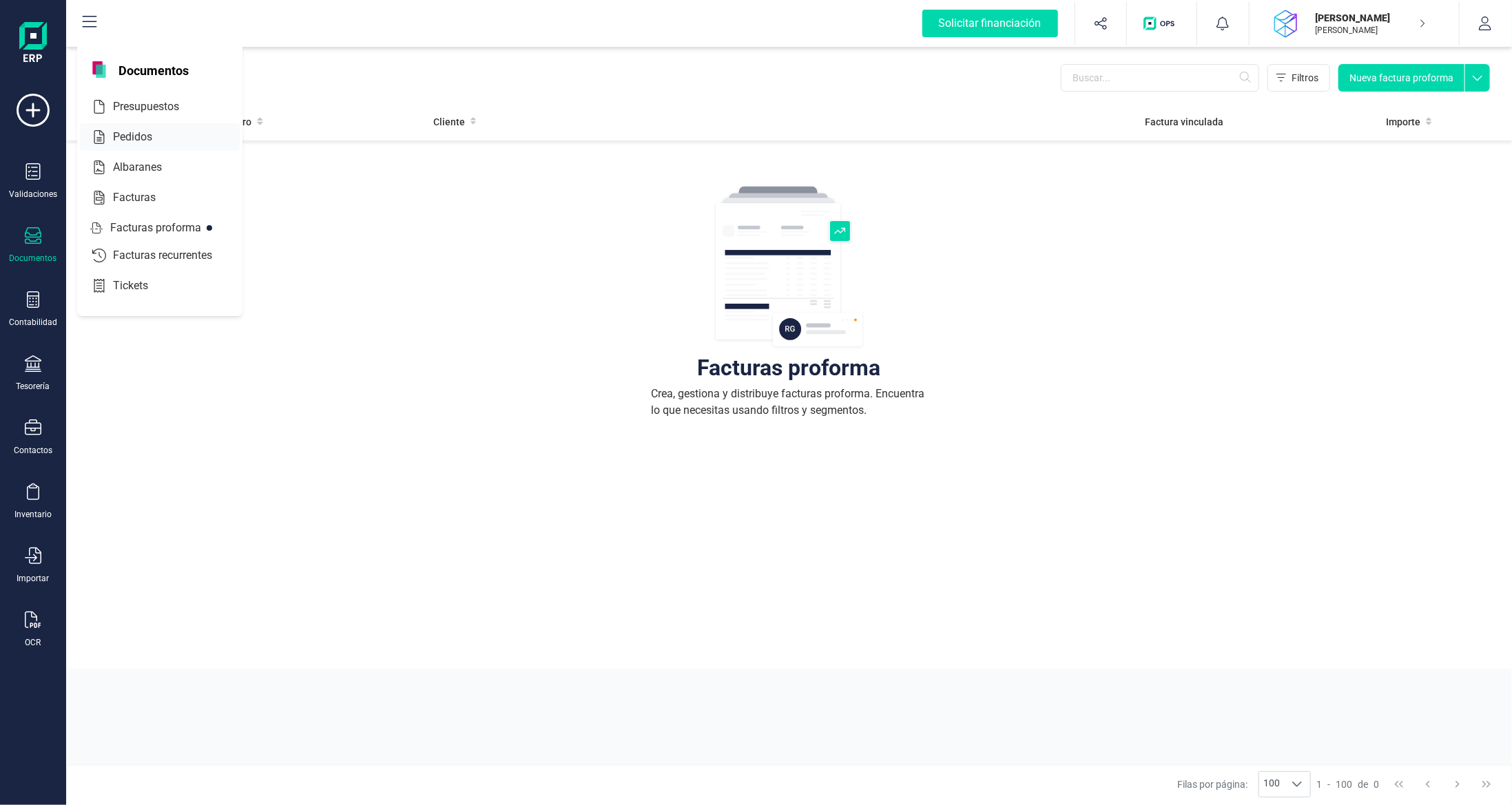
click at [131, 139] on span "Pedidos" at bounding box center [141, 136] width 69 height 16
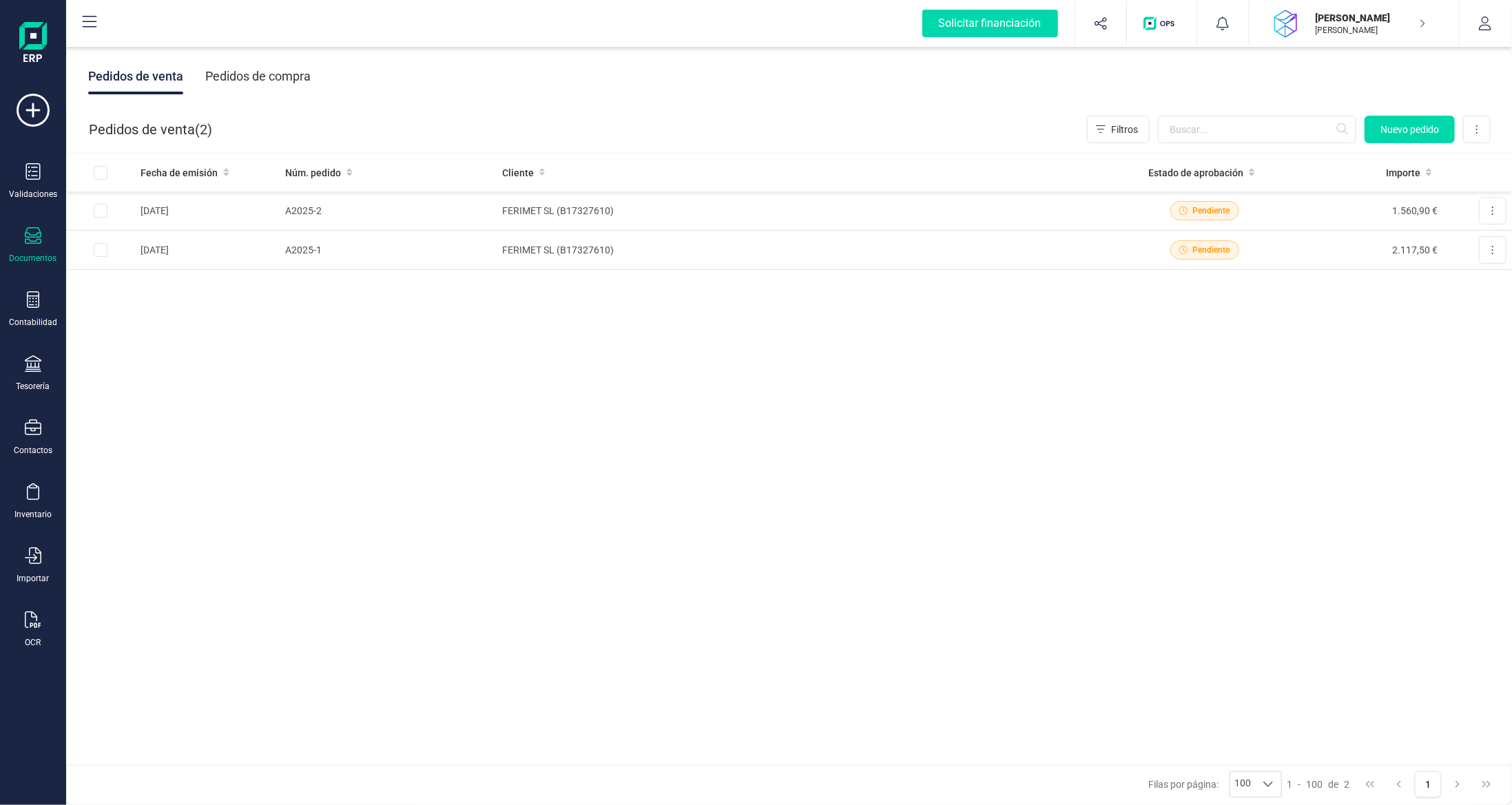
click at [33, 232] on icon at bounding box center [33, 235] width 16 height 16
click at [142, 205] on div "Facturas" at bounding box center [159, 198] width 159 height 27
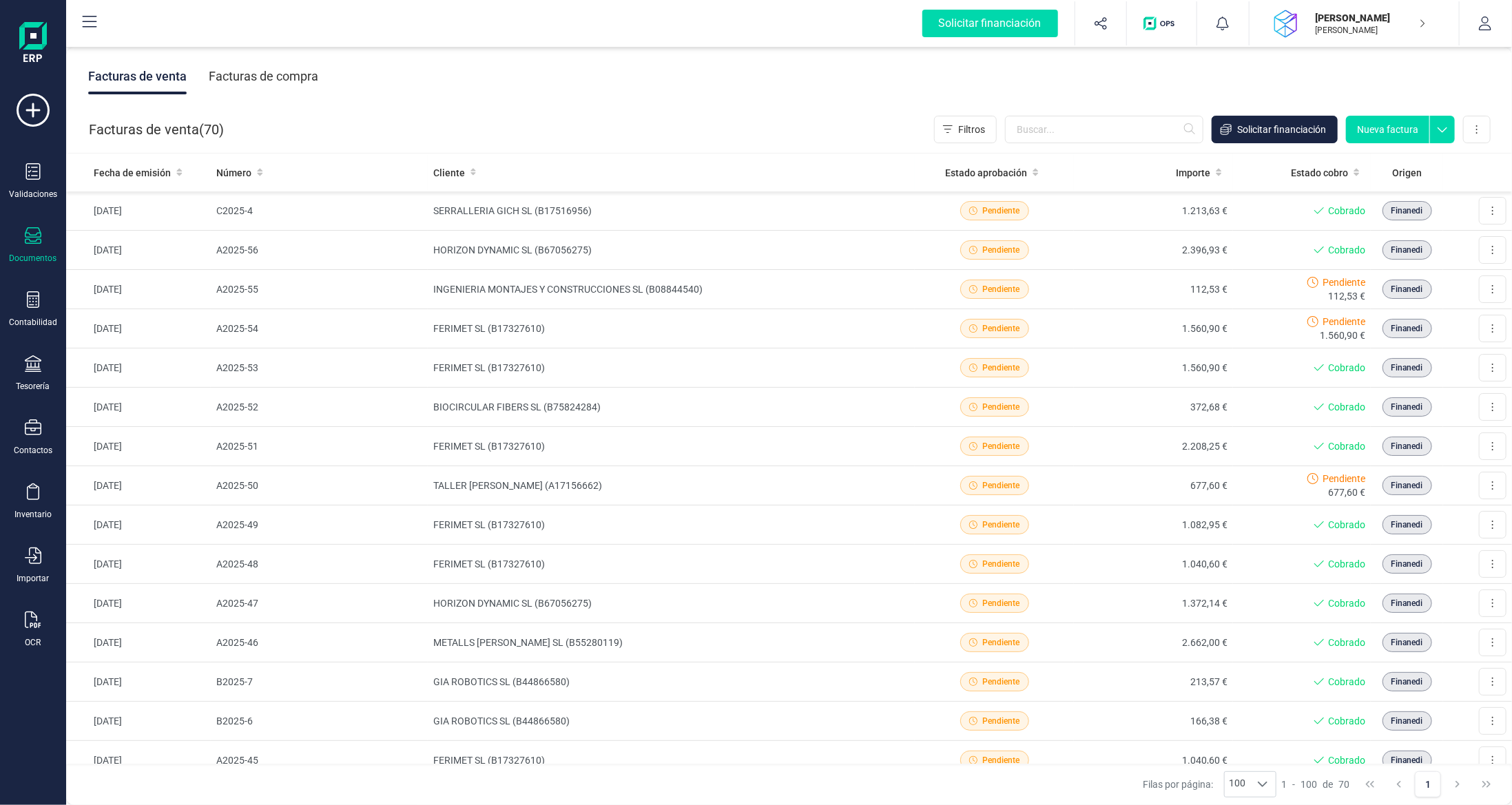
click at [304, 79] on div "Facturas de compra" at bounding box center [263, 76] width 110 height 36
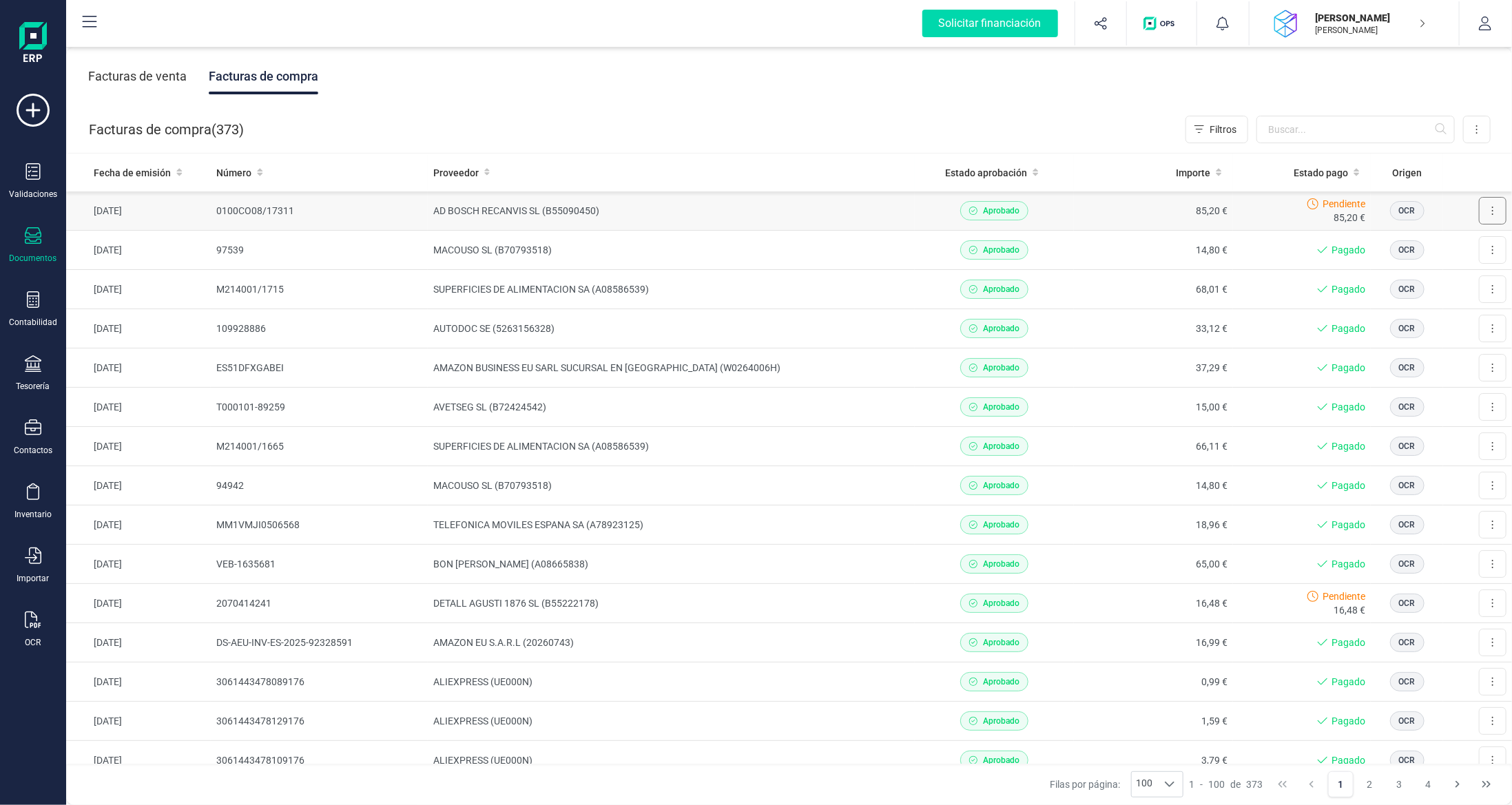
click at [1488, 219] on button at bounding box center [1492, 211] width 27 height 27
click at [705, 208] on td "AD BOSCH RECANVIS SL (B55090450)" at bounding box center [671, 211] width 488 height 39
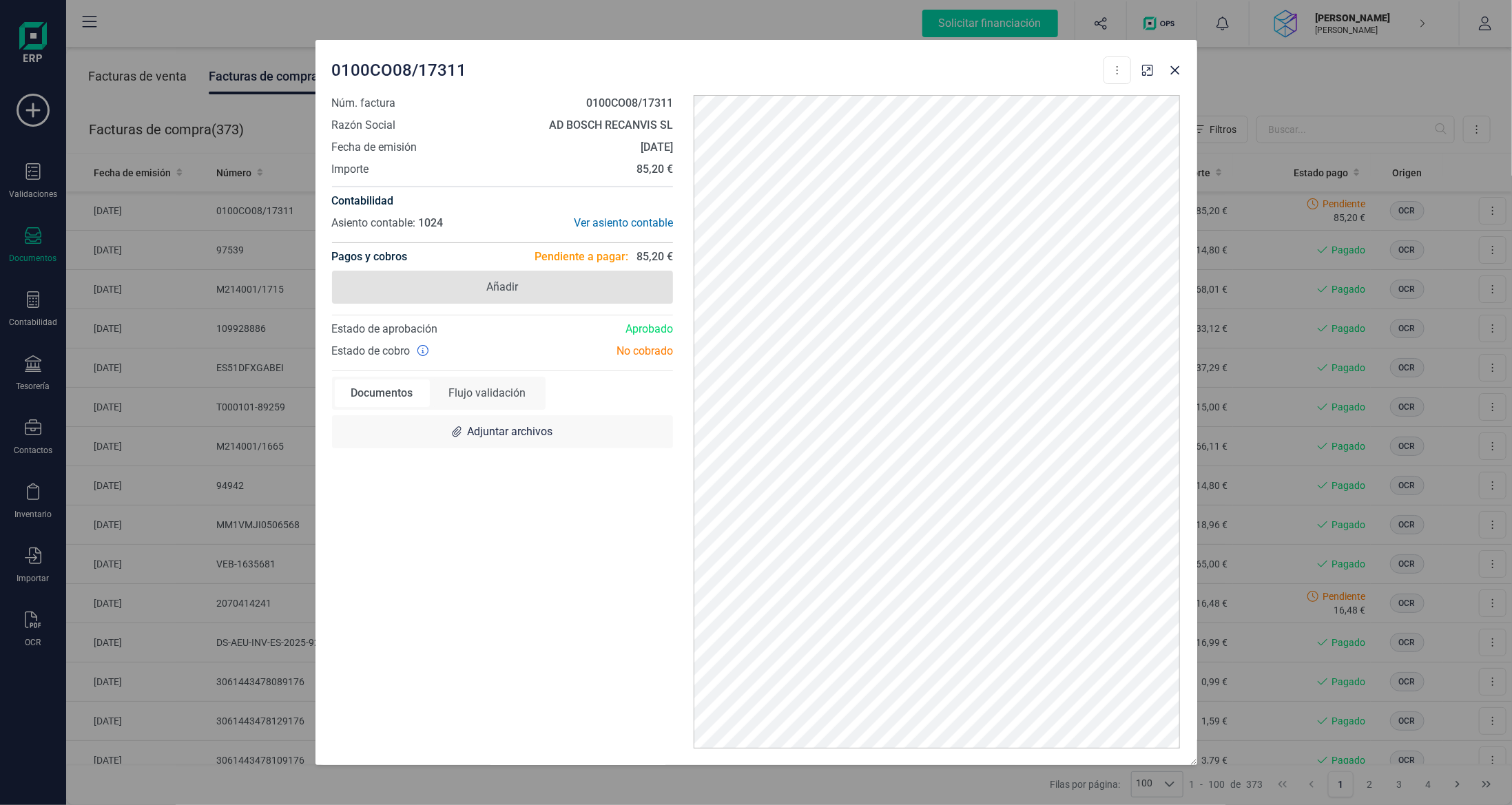
click at [595, 285] on span "Añadir" at bounding box center [502, 287] width 342 height 33
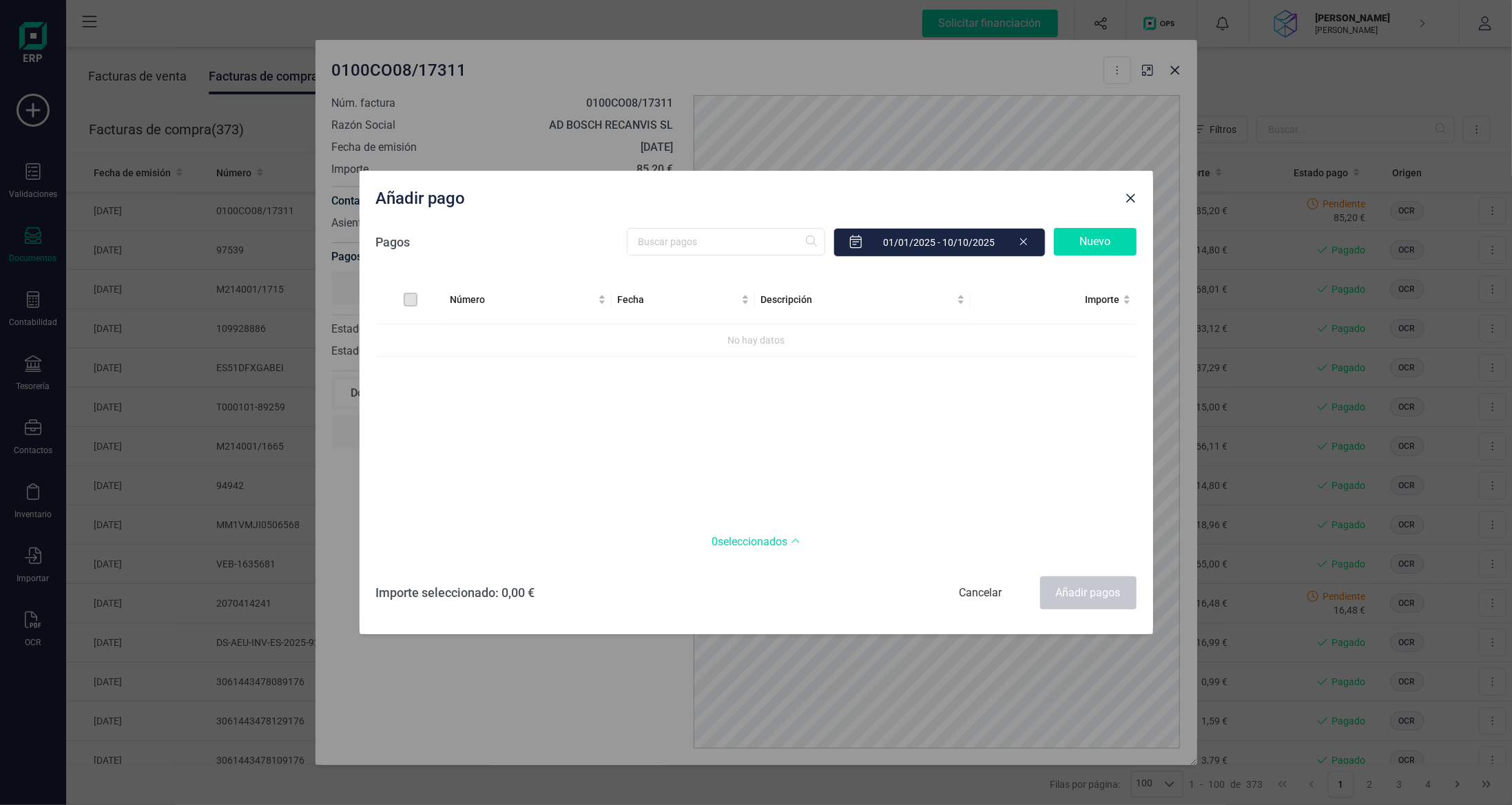
click at [1085, 239] on div "Nuevo" at bounding box center [1095, 242] width 82 height 27
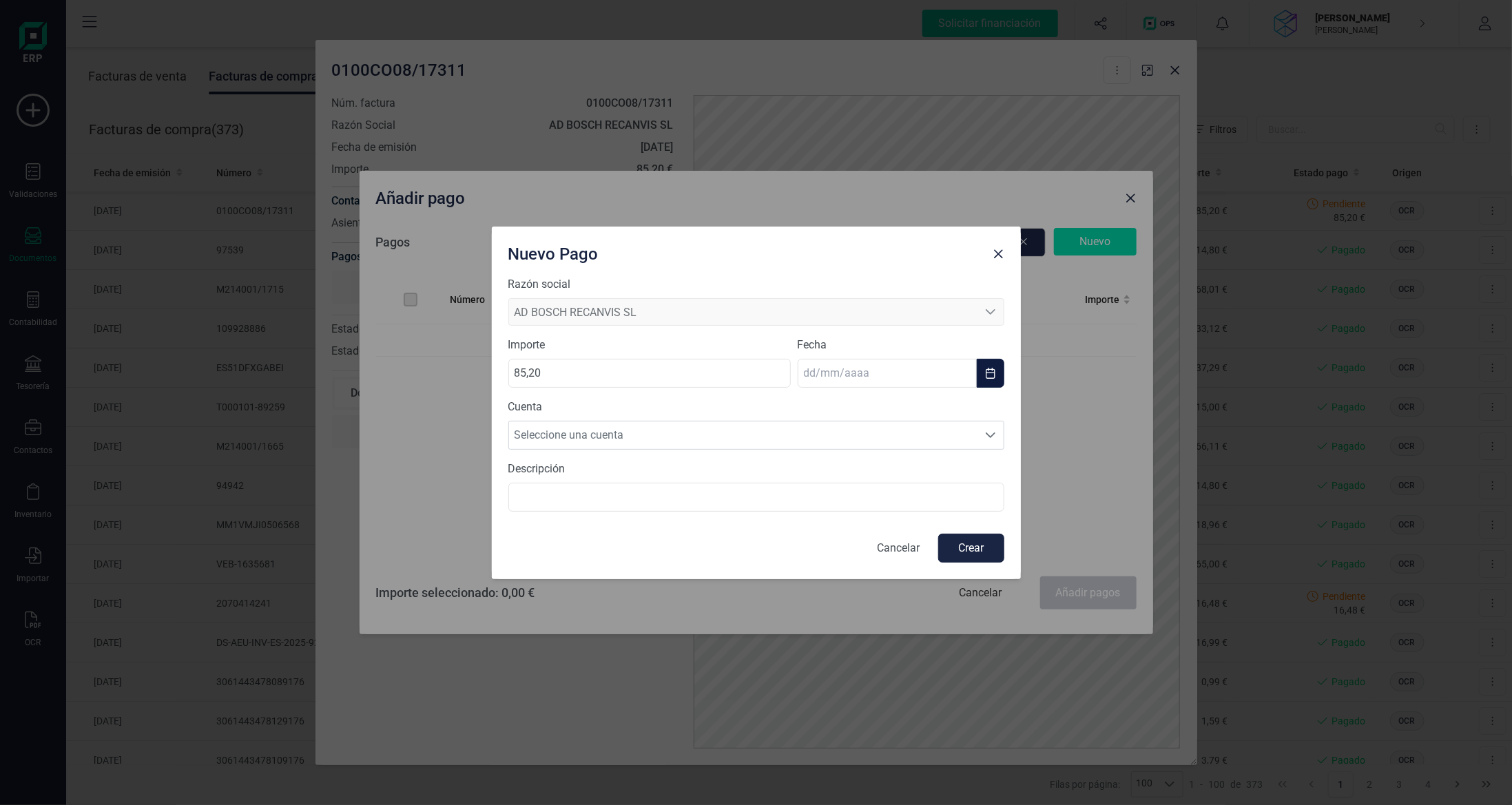
click at [912, 370] on input "text" at bounding box center [887, 374] width 179 height 29
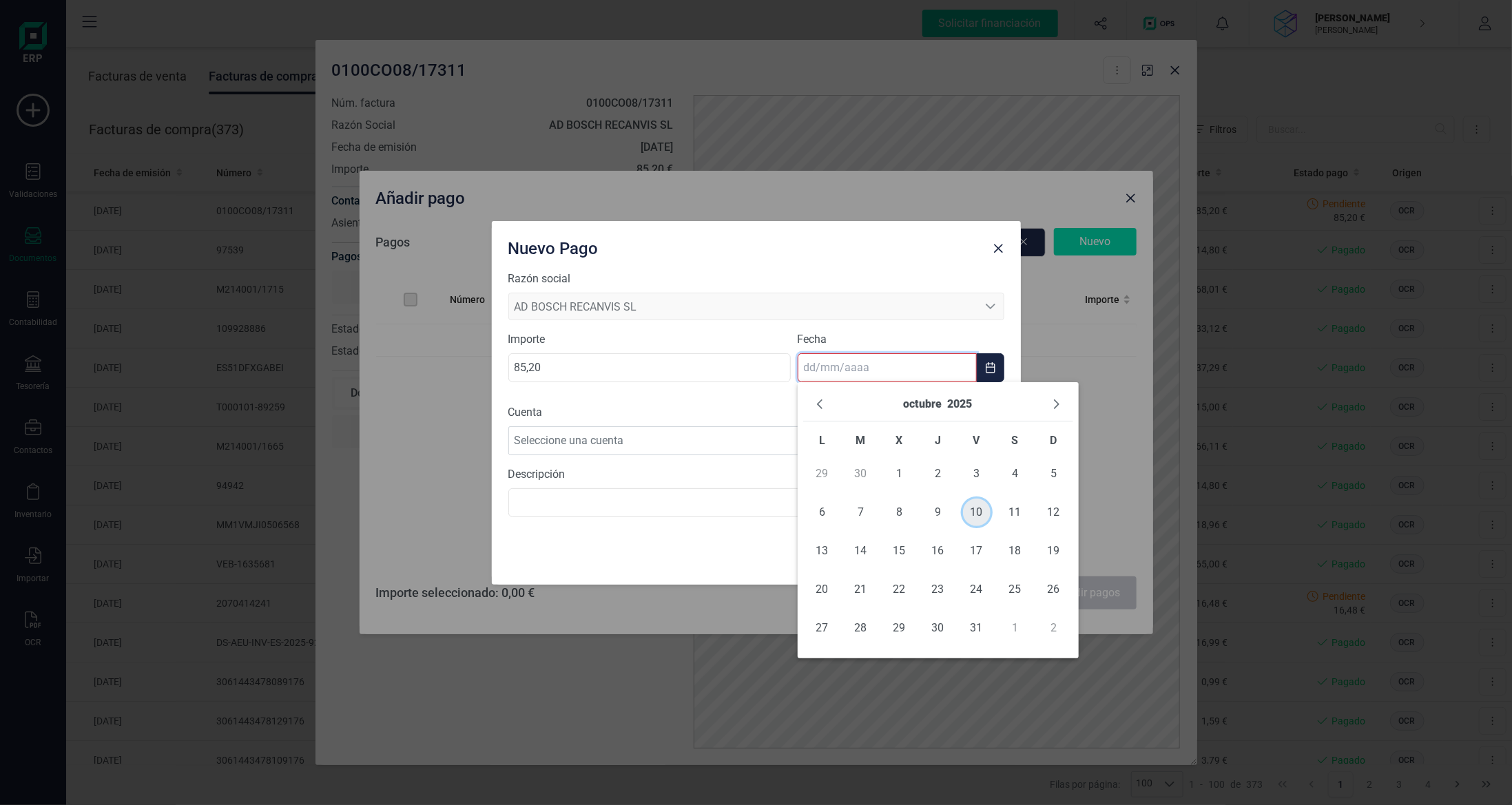
click at [970, 508] on span "10" at bounding box center [976, 513] width 27 height 27
type input "[DATE]"
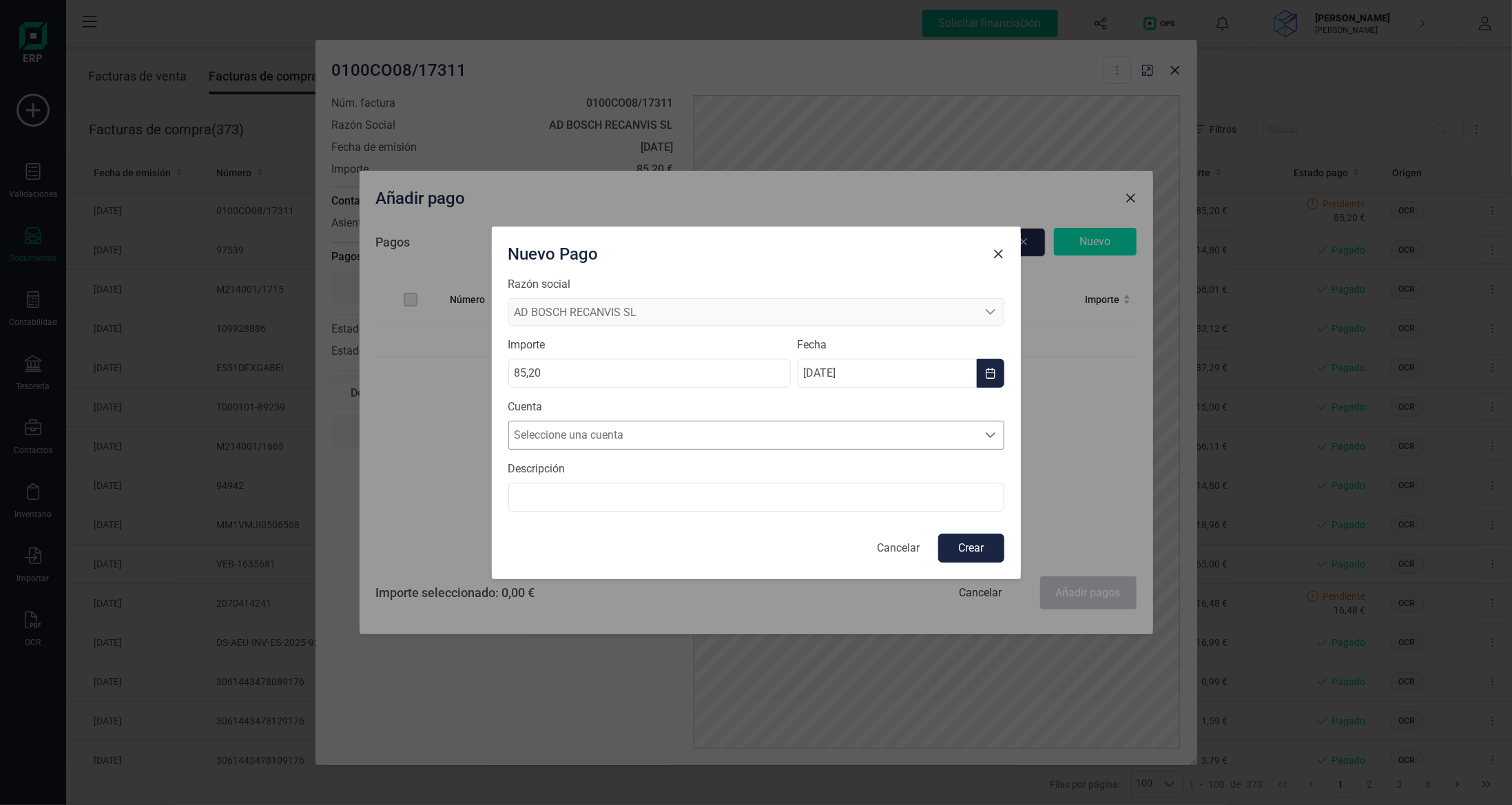
click at [764, 428] on span "Seleccione una cuenta" at bounding box center [743, 436] width 468 height 27
click at [749, 468] on li "[FINANCIAL_ID]" at bounding box center [756, 468] width 496 height 27
click at [946, 559] on button "Crear" at bounding box center [970, 549] width 66 height 29
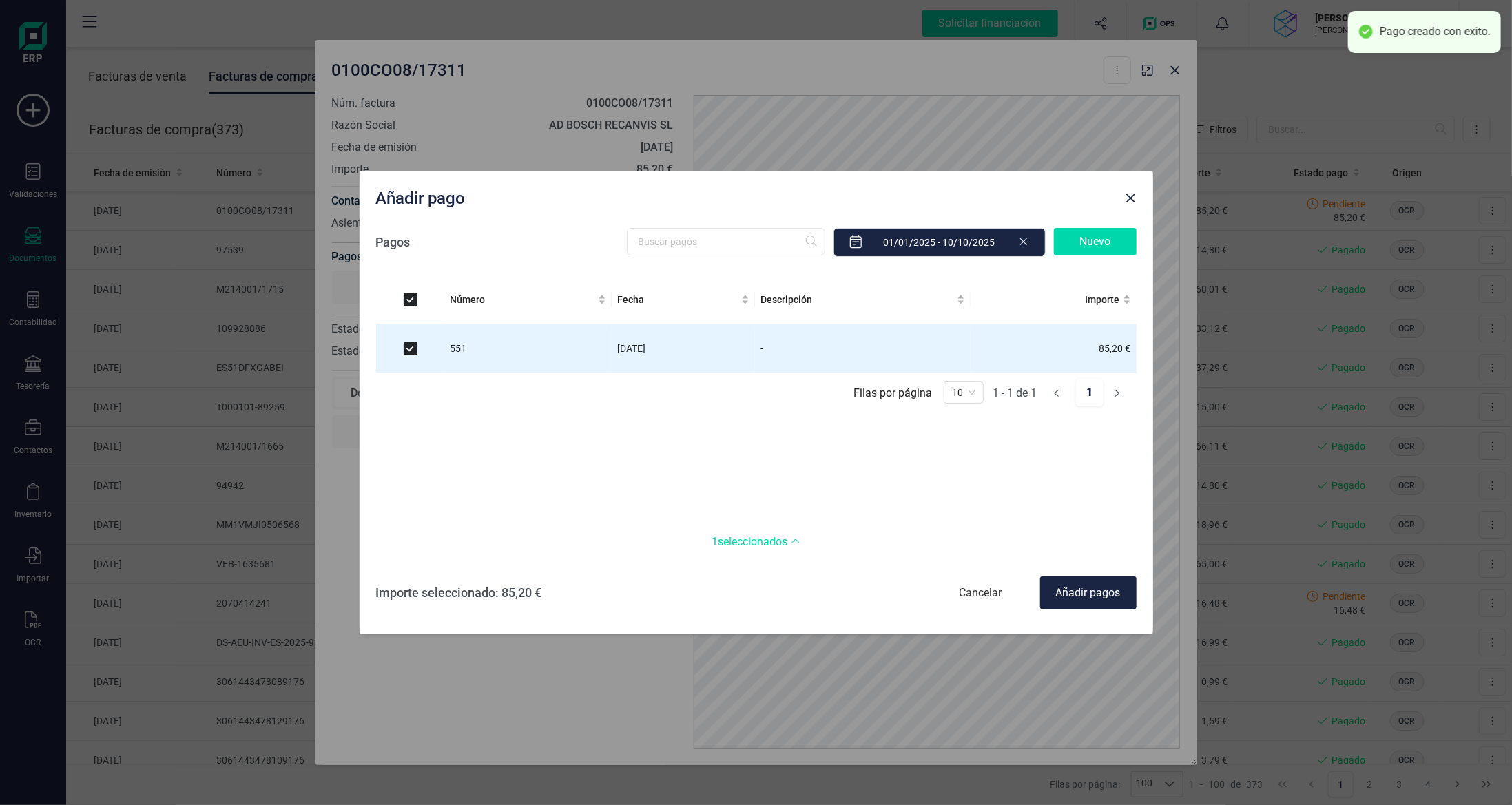
click at [1095, 589] on div "Añadir pagos" at bounding box center [1088, 593] width 96 height 33
checkbox input "false"
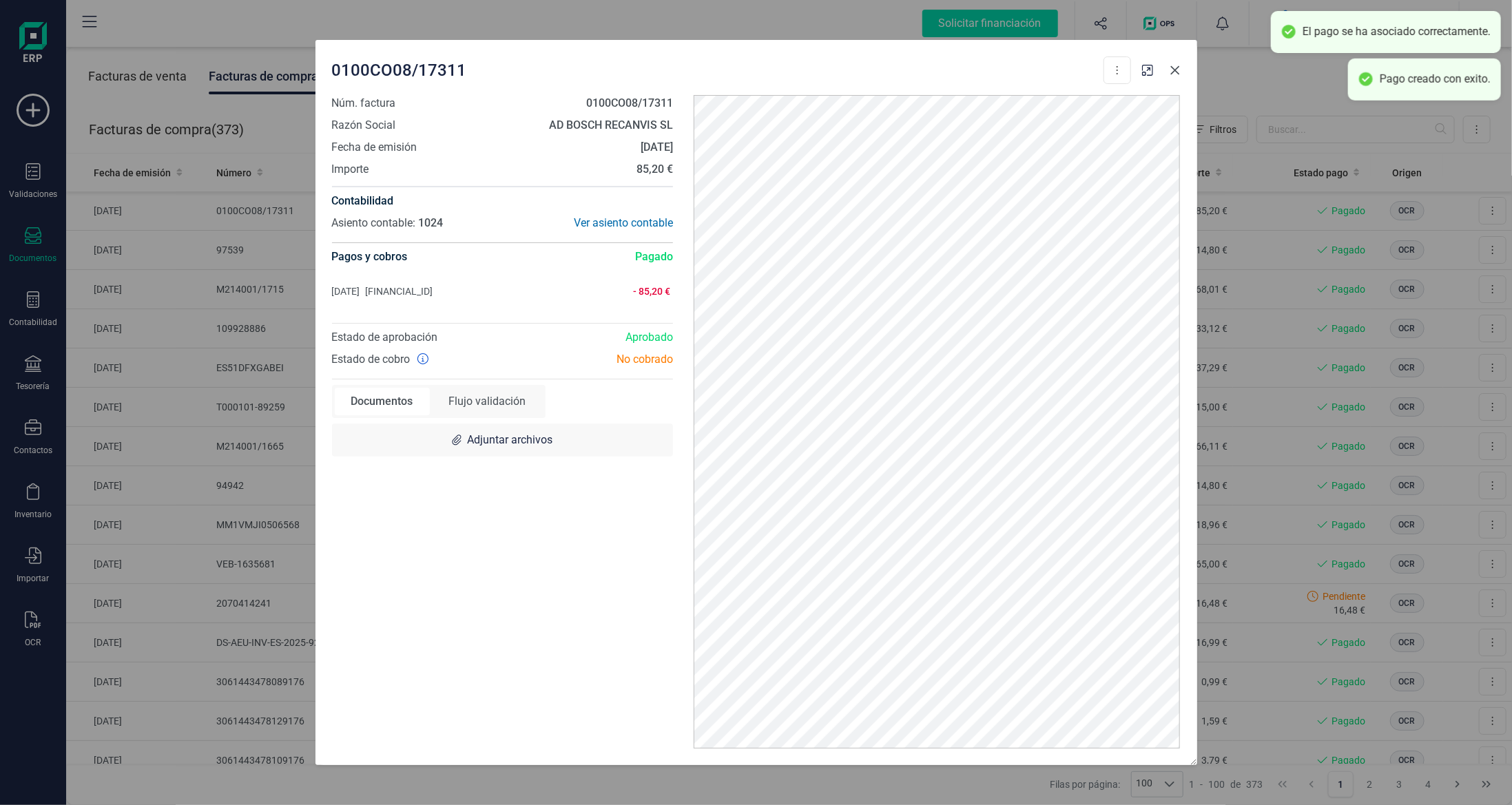
click at [1173, 75] on button "Close" at bounding box center [1175, 70] width 22 height 22
